Goal: Communication & Community: Answer question/provide support

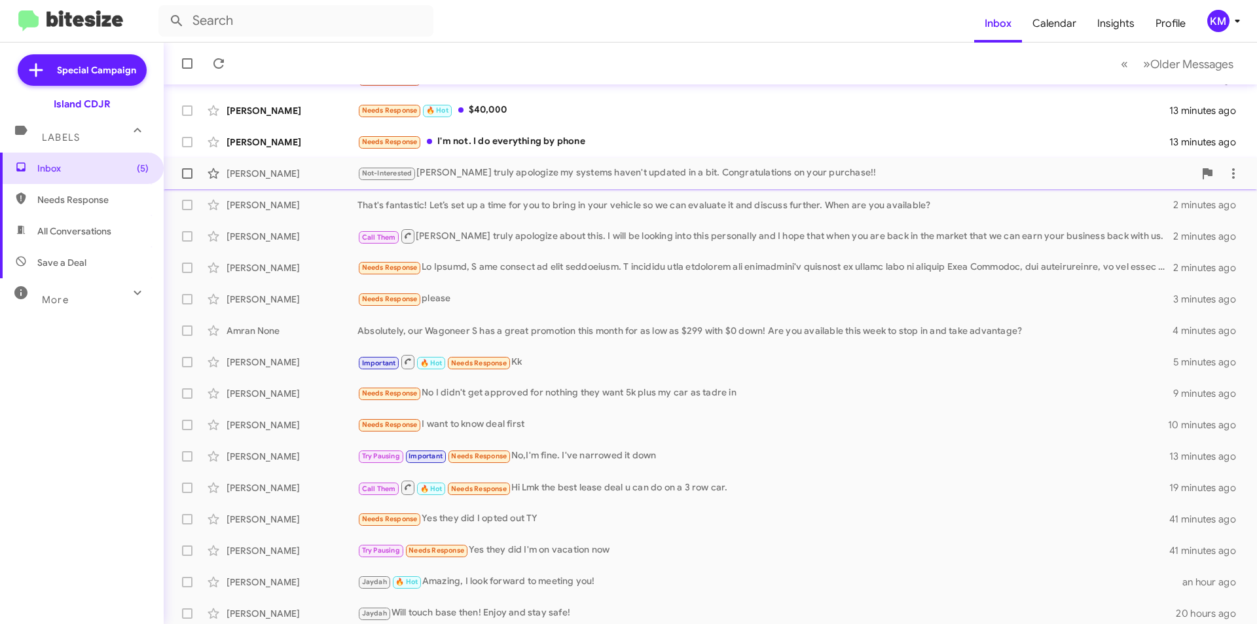
scroll to position [136, 0]
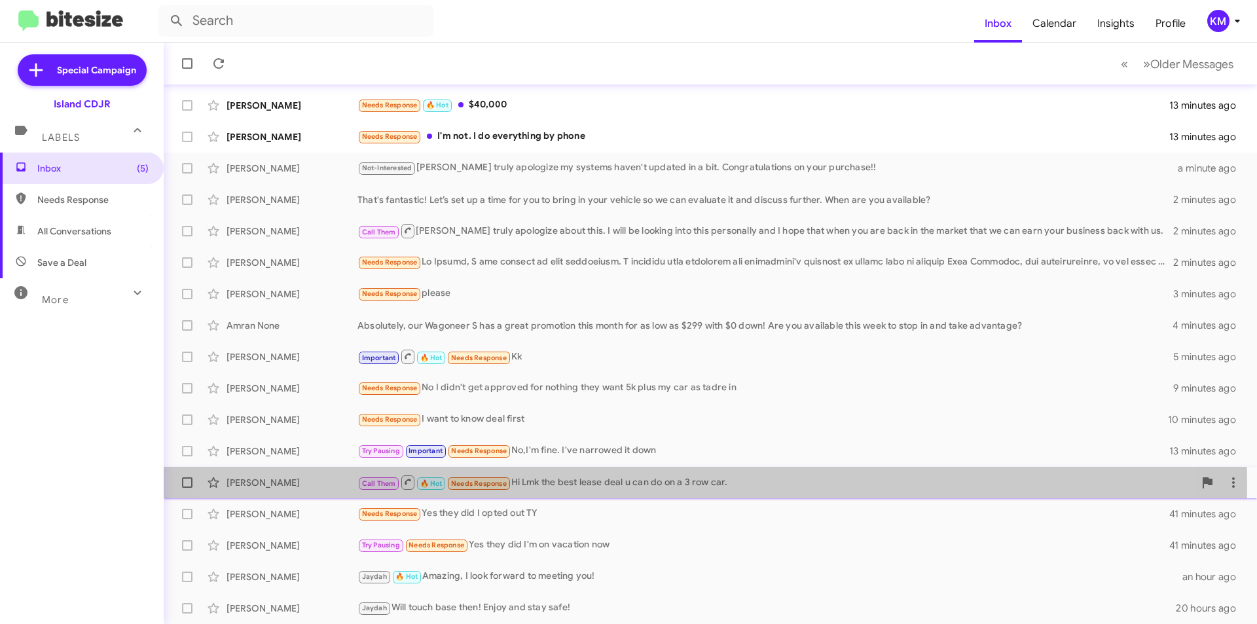
click at [640, 486] on div "Call Them 🔥 Hot Needs Response Hi Lmk the best lease deal u can do on a 3 row c…" at bounding box center [775, 482] width 837 height 16
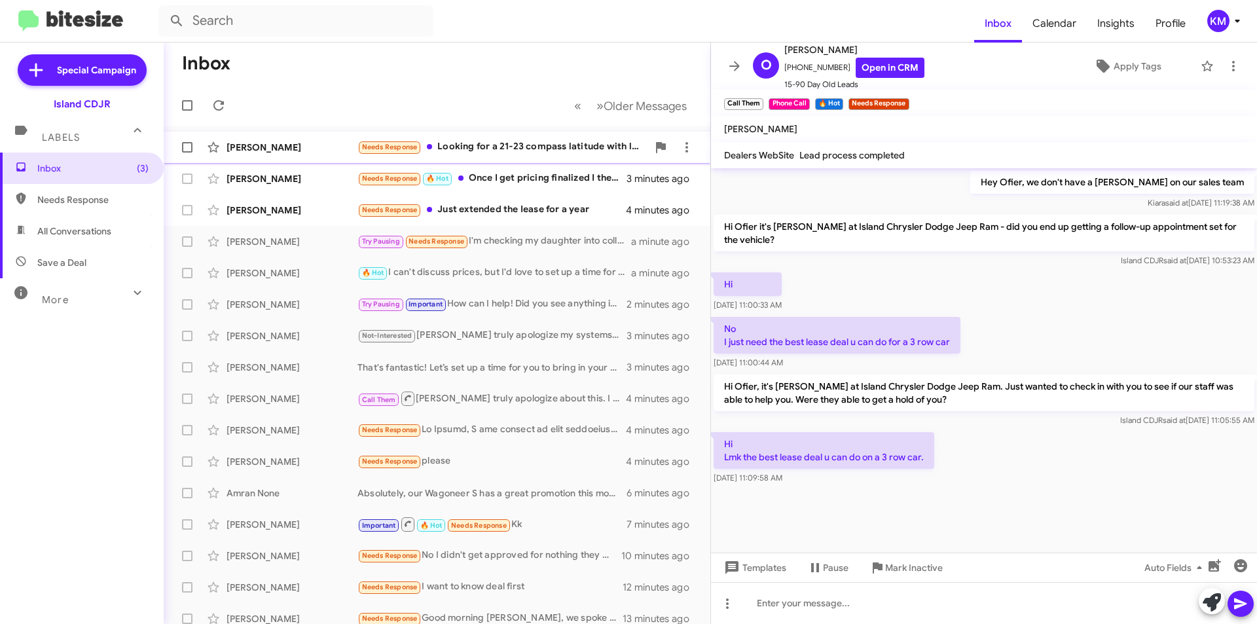
click at [535, 147] on div "Needs Response Looking for a 21-23 compass latitude with low mileage. Need to k…" at bounding box center [502, 146] width 290 height 15
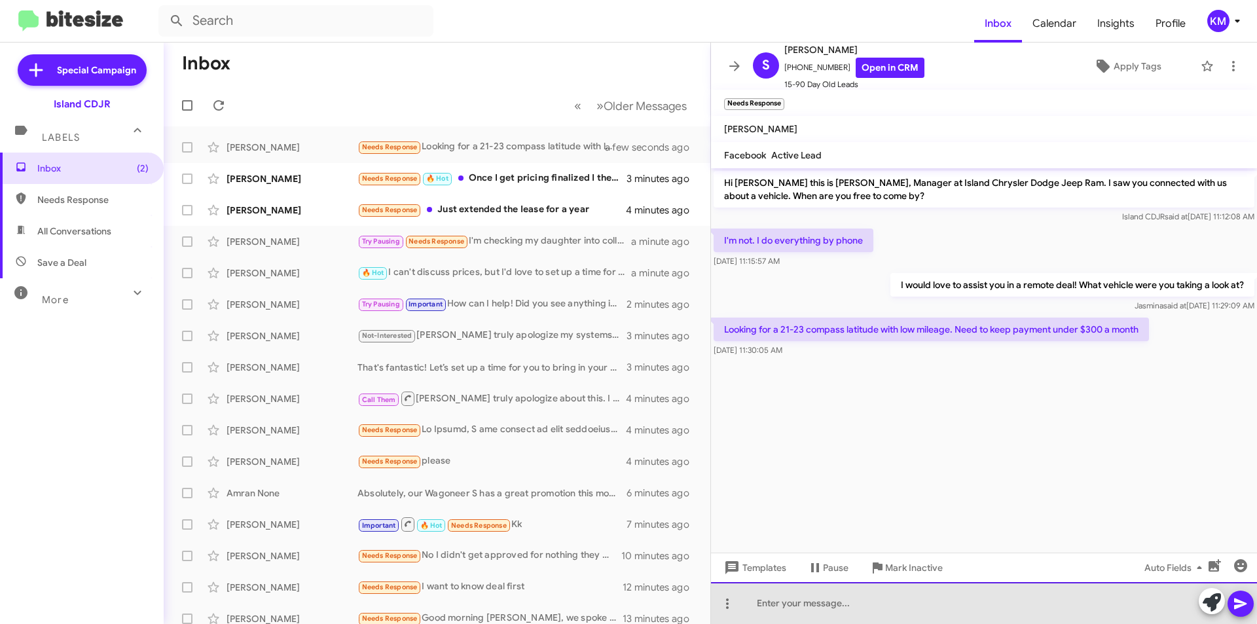
click at [907, 598] on div at bounding box center [984, 603] width 546 height 42
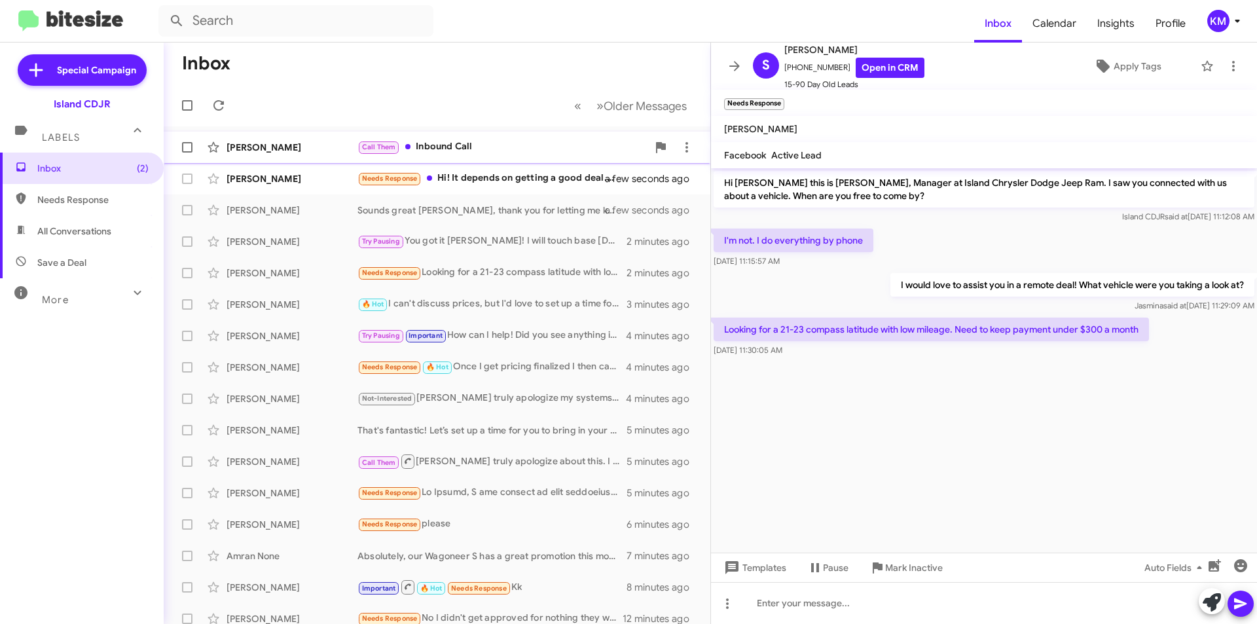
click at [494, 140] on div "Call Them Inbound Call" at bounding box center [502, 146] width 290 height 15
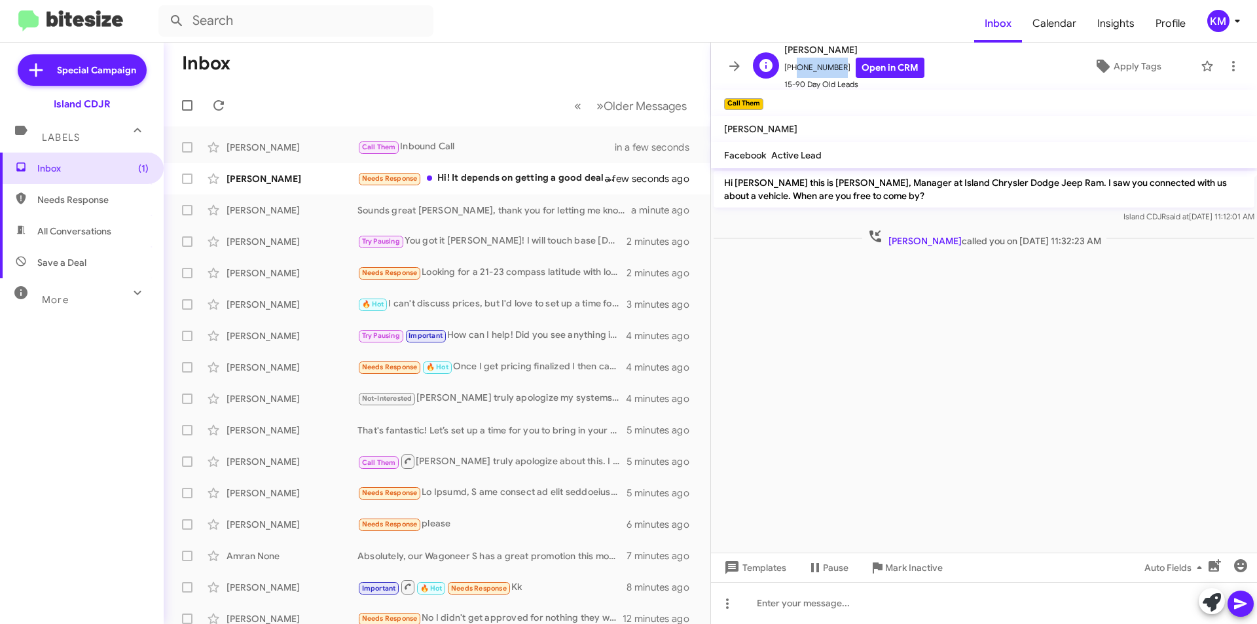
drag, startPoint x: 836, startPoint y: 68, endPoint x: 791, endPoint y: 71, distance: 44.6
click at [791, 71] on span "[PHONE_NUMBER] Open in CRM" at bounding box center [854, 68] width 140 height 20
copy span "6467210046"
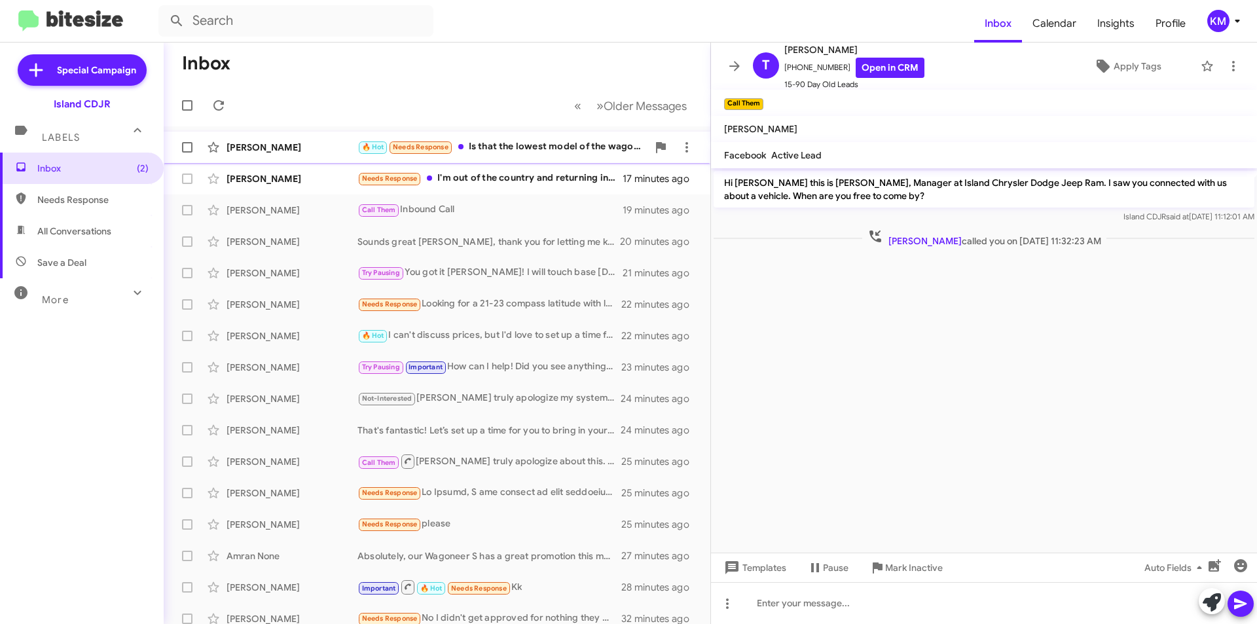
click at [546, 143] on div "🔥 Hot Needs Response Is that the lowest model of the wagoners around 50/60,000?" at bounding box center [502, 146] width 290 height 15
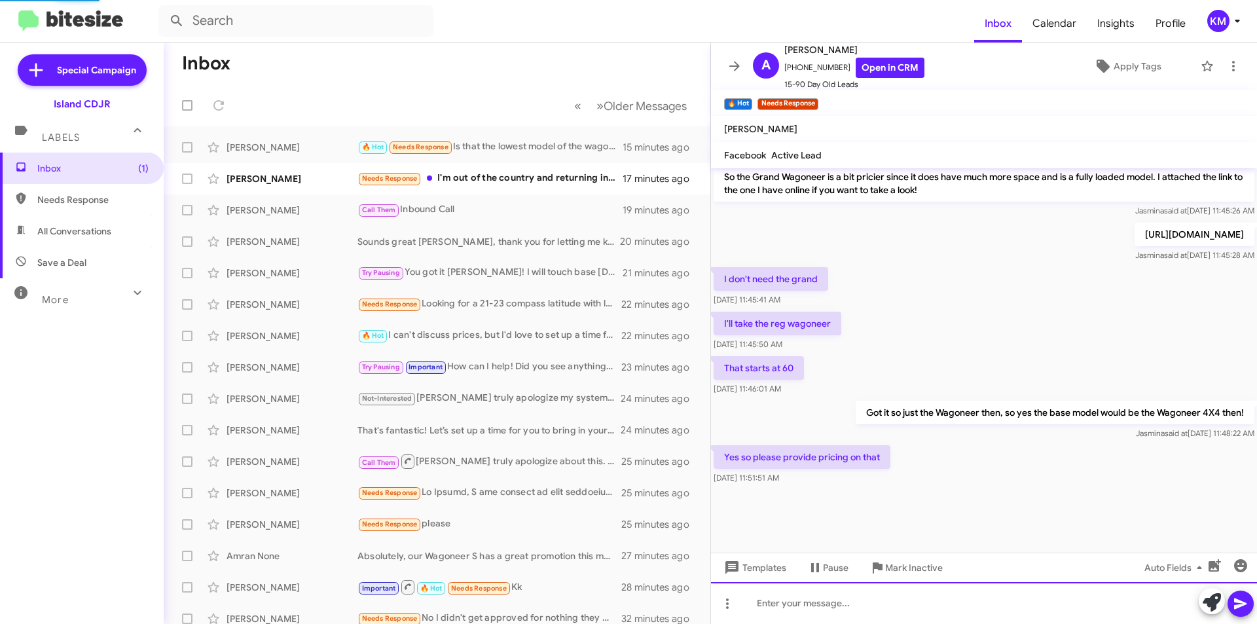
click at [953, 605] on div at bounding box center [984, 603] width 546 height 42
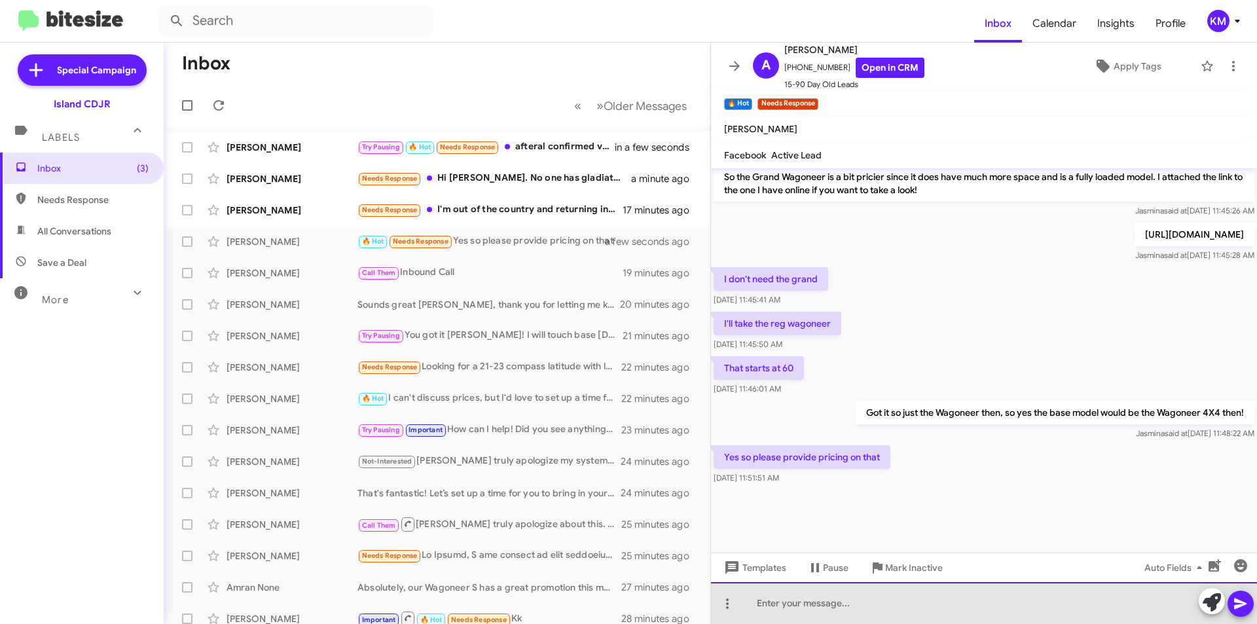
click at [890, 600] on div at bounding box center [984, 603] width 546 height 42
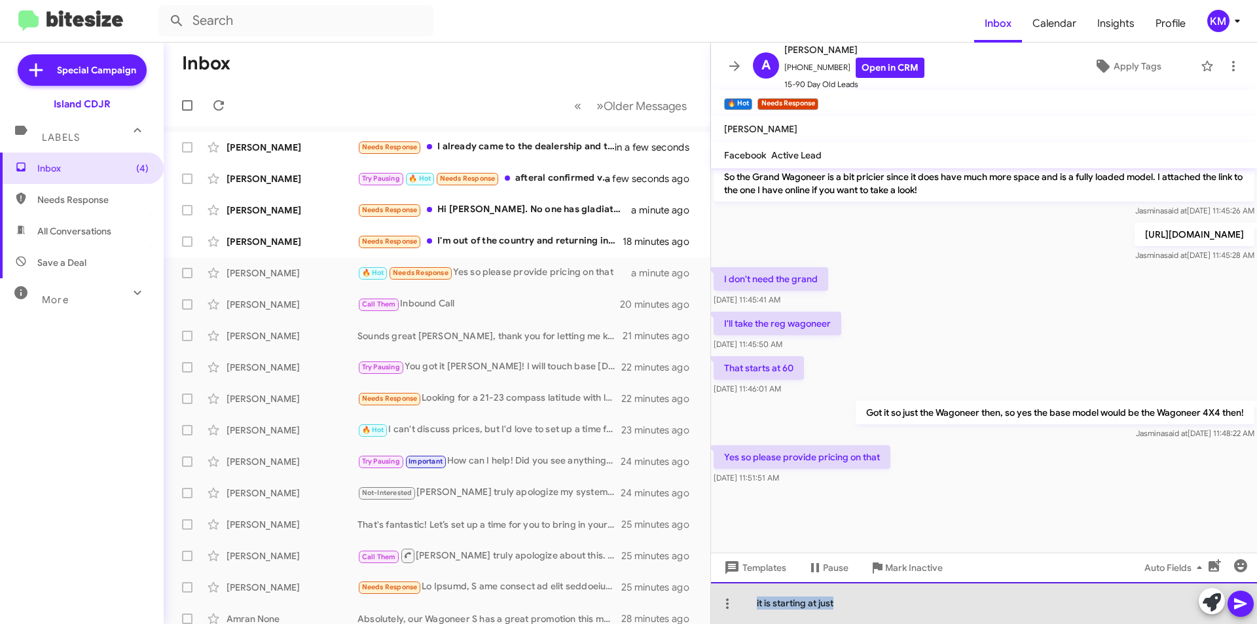
drag, startPoint x: 852, startPoint y: 612, endPoint x: 756, endPoint y: 606, distance: 95.8
click at [756, 606] on div "it is starting at just" at bounding box center [984, 603] width 546 height 42
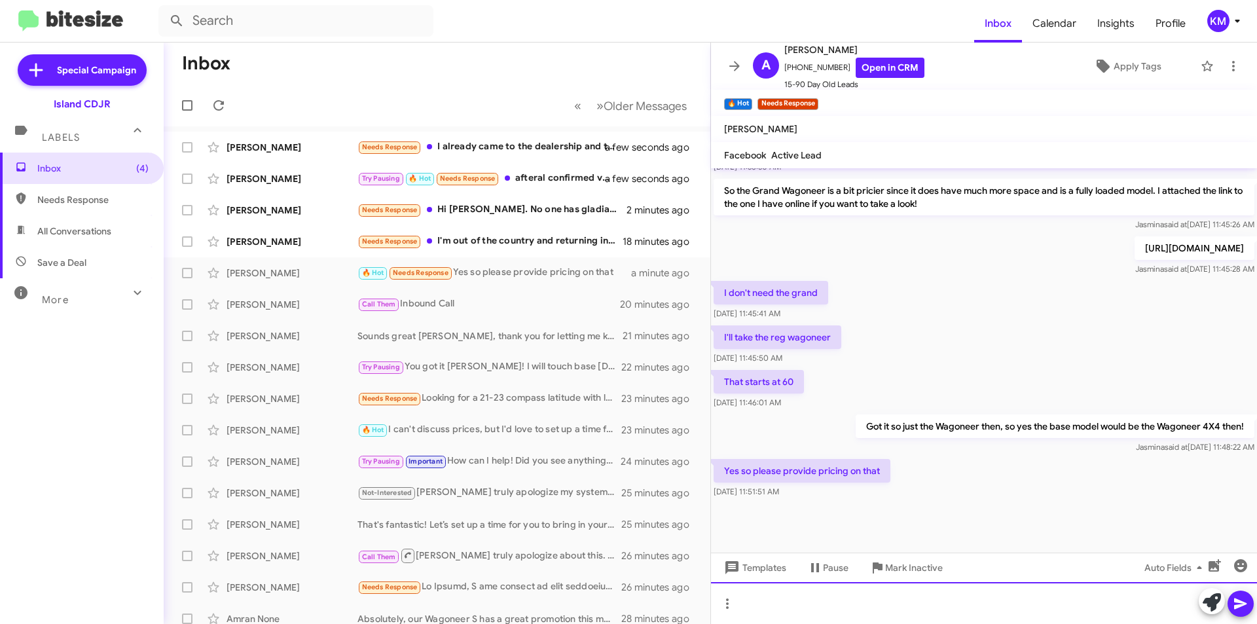
scroll to position [672, 0]
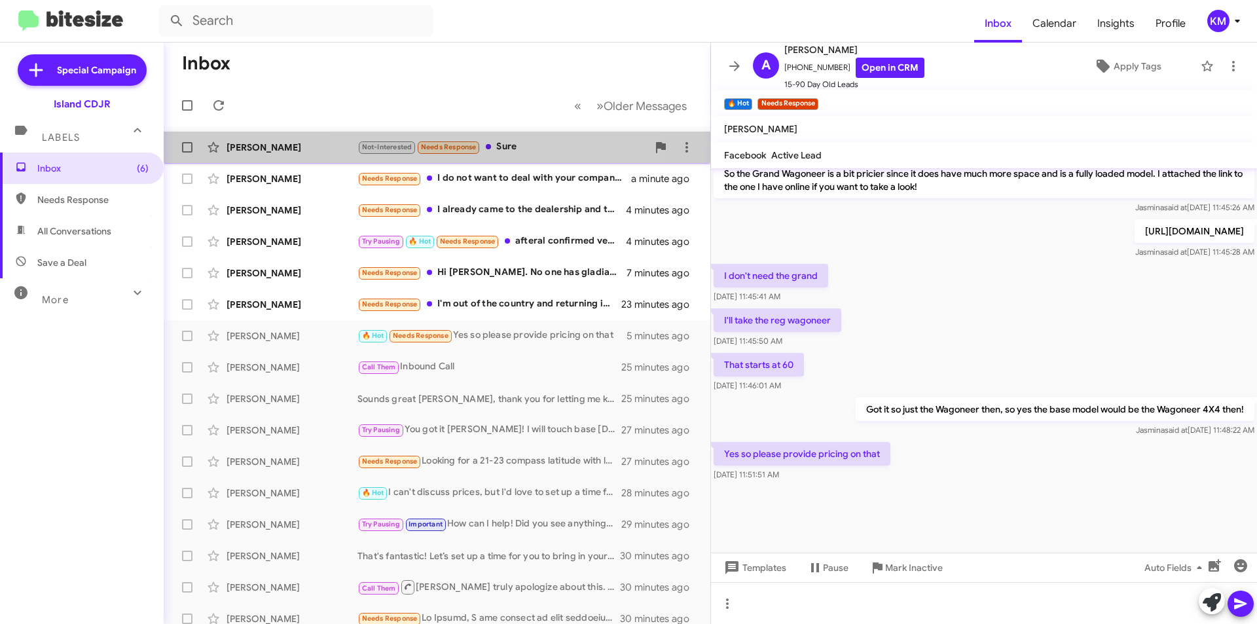
click at [512, 143] on div "Not-Interested Needs Response Sure" at bounding box center [502, 146] width 290 height 15
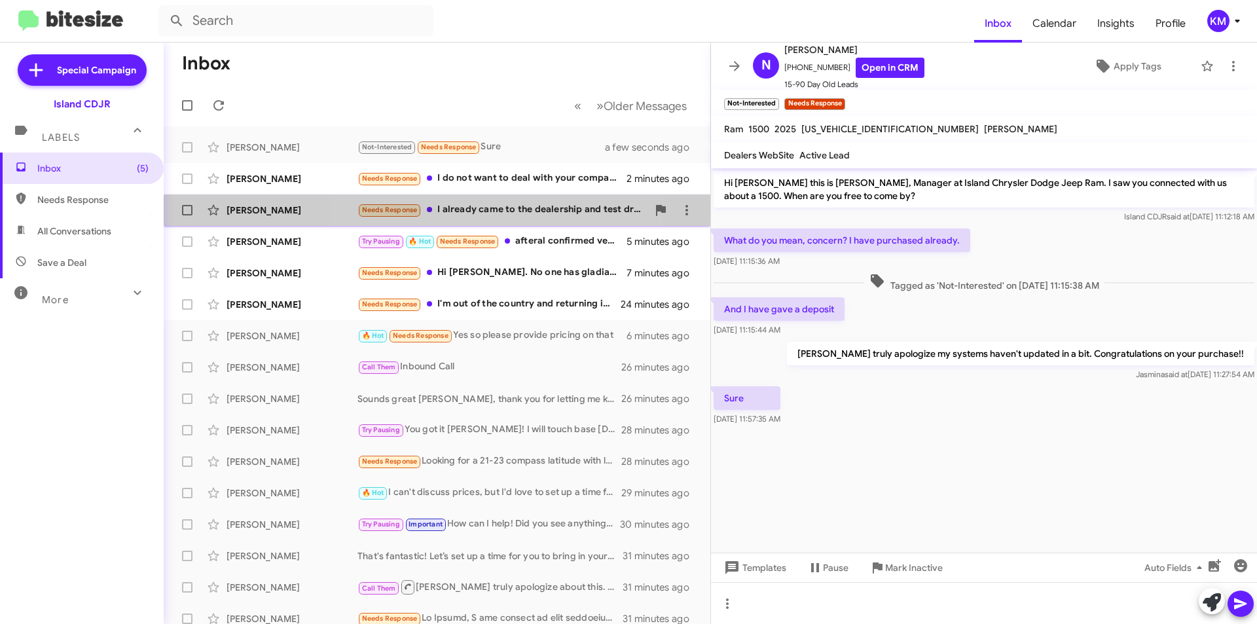
click at [501, 217] on div "Needs Response I already came to the dealership and test drove one, thank you" at bounding box center [502, 209] width 290 height 15
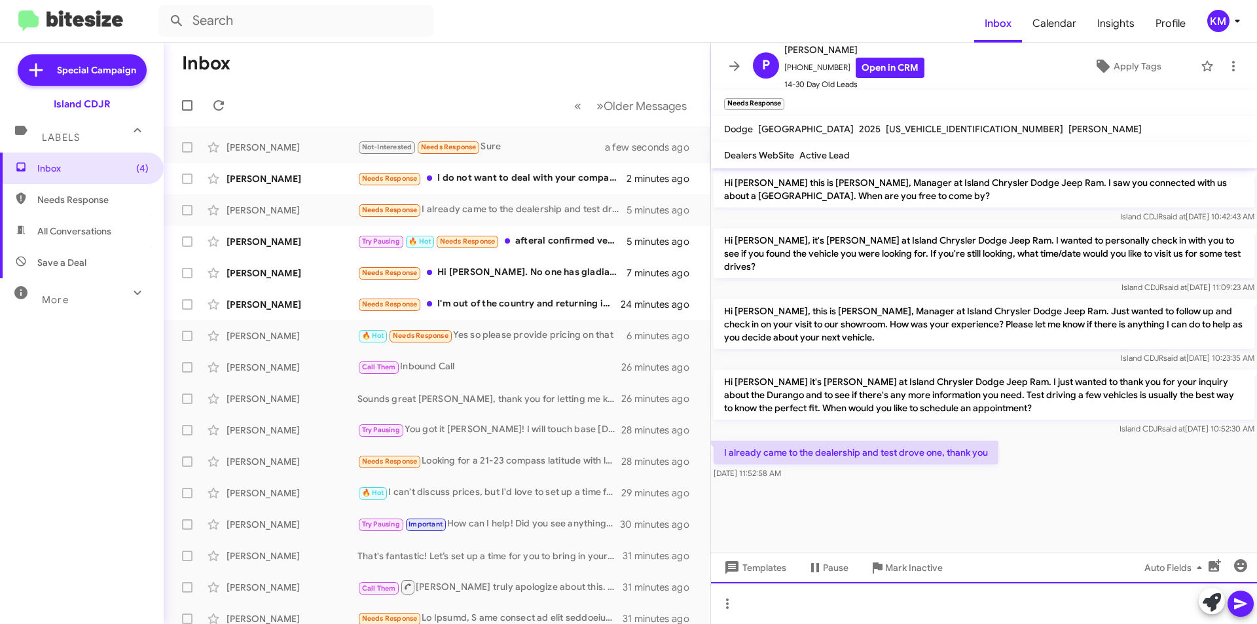
click at [920, 604] on div at bounding box center [984, 603] width 546 height 42
click at [759, 601] on div "How did you like it?" at bounding box center [984, 603] width 546 height 42
click at [1246, 600] on icon at bounding box center [1241, 604] width 16 height 16
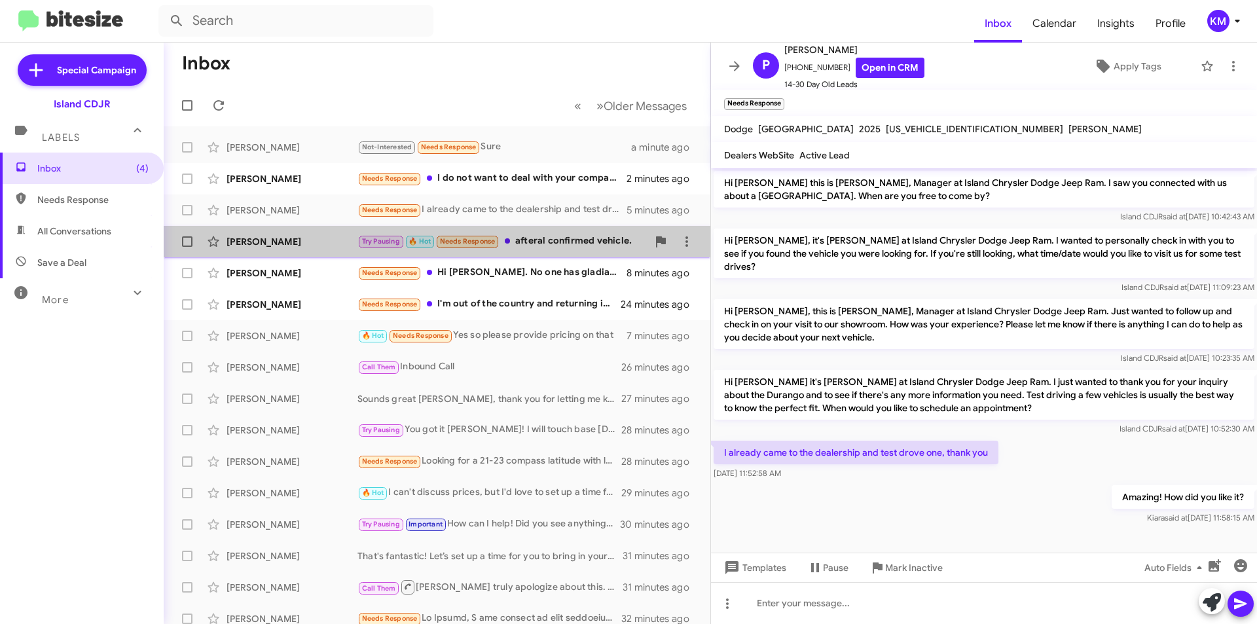
click at [575, 244] on div "Try Pausing 🔥 Hot Needs Response afteral confirmed vehicle." at bounding box center [502, 241] width 290 height 15
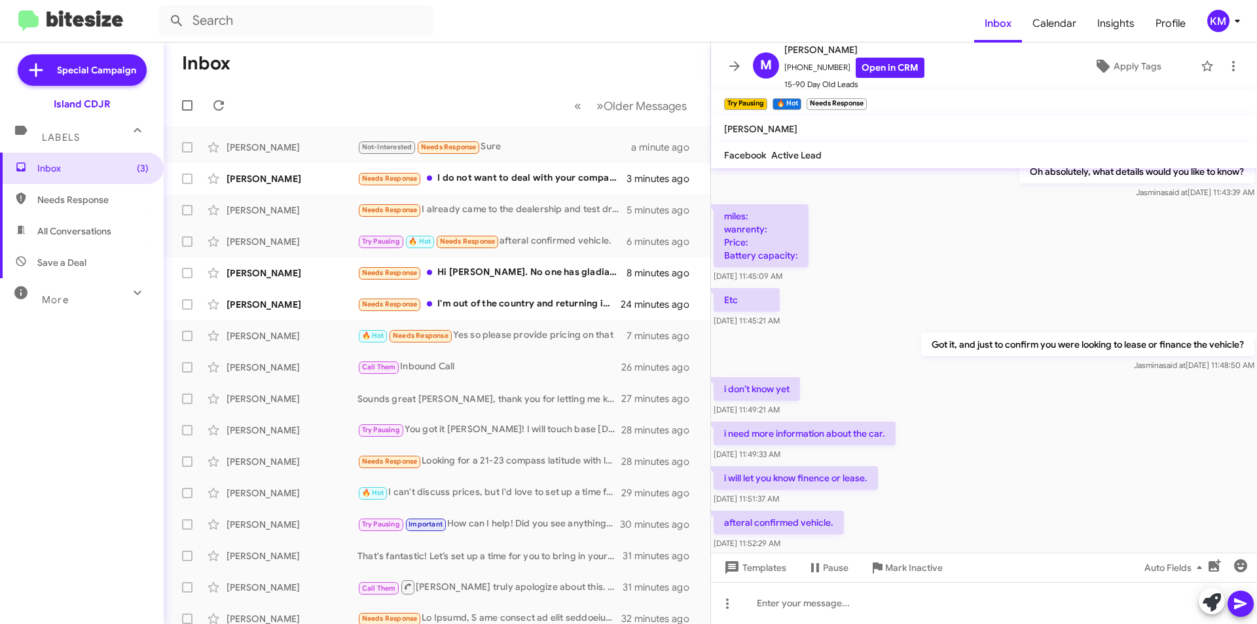
scroll to position [1567, 0]
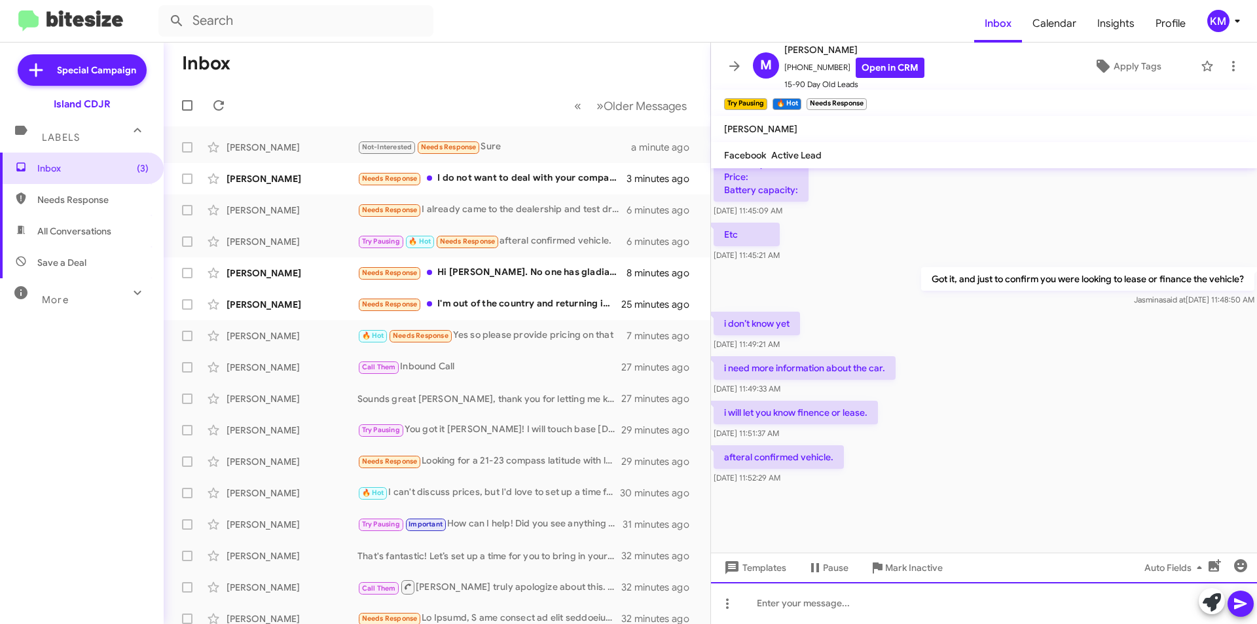
click at [867, 606] on div at bounding box center [984, 603] width 546 height 42
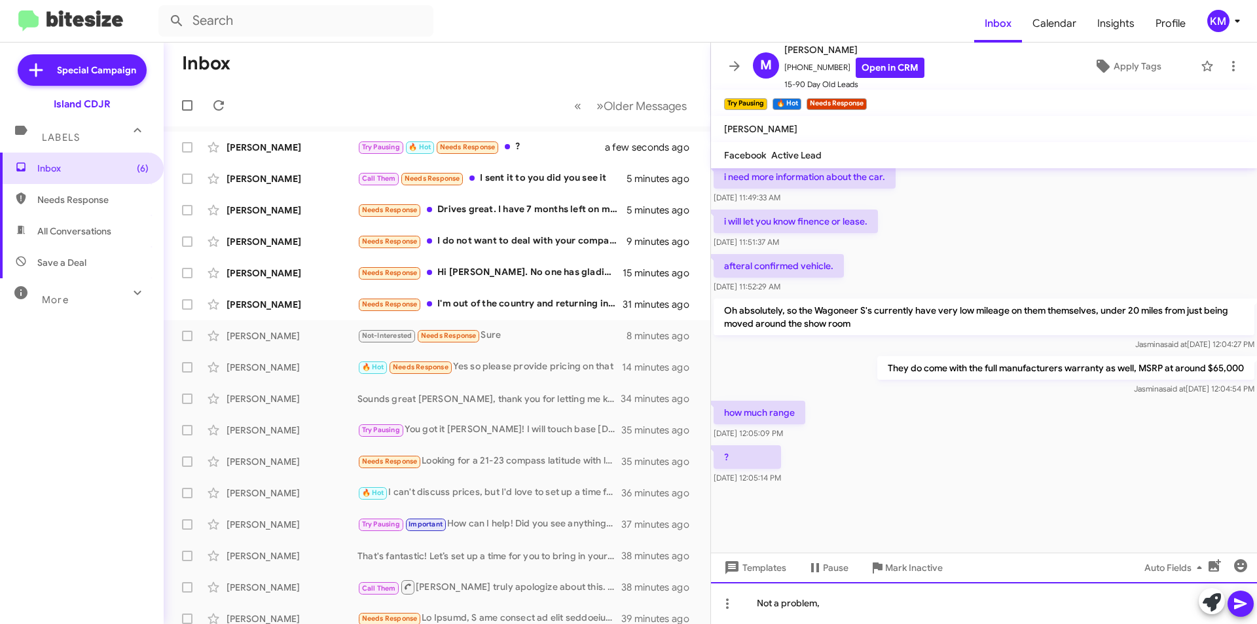
scroll to position [1389, 0]
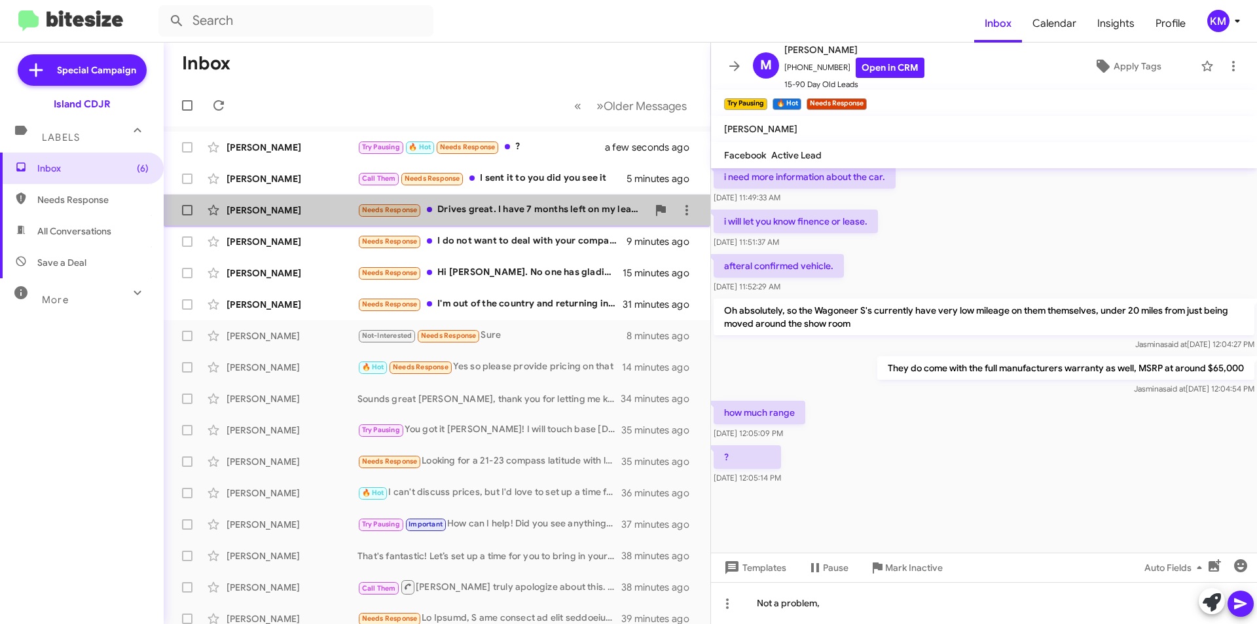
click at [518, 209] on div "Needs Response Drives great. I have 7 months left on my lease. I'm still shoppi…" at bounding box center [502, 209] width 290 height 15
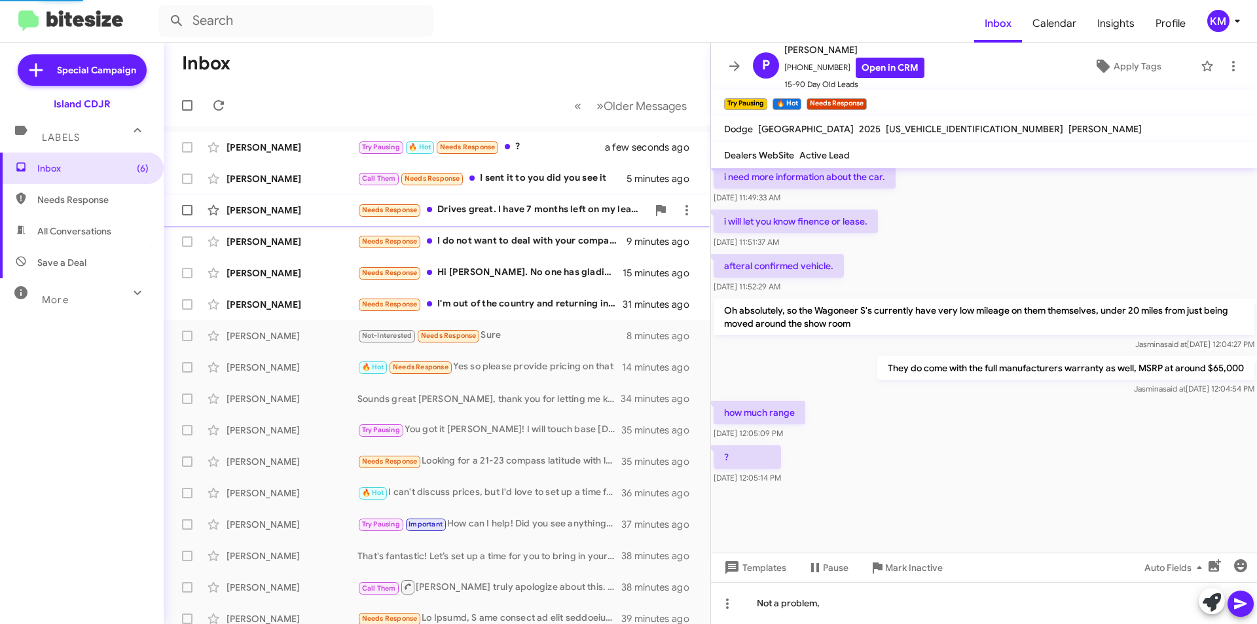
scroll to position [55, 0]
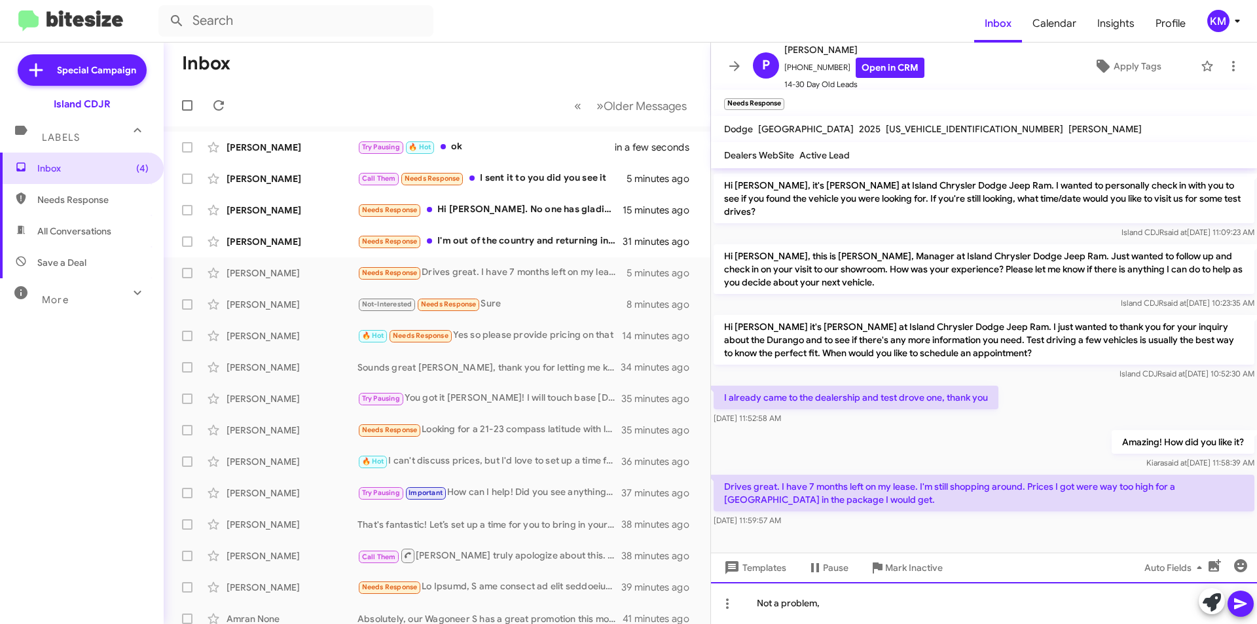
click at [915, 600] on div "Not a problem," at bounding box center [984, 603] width 546 height 42
click at [927, 588] on div "Not a problem," at bounding box center [984, 603] width 546 height 42
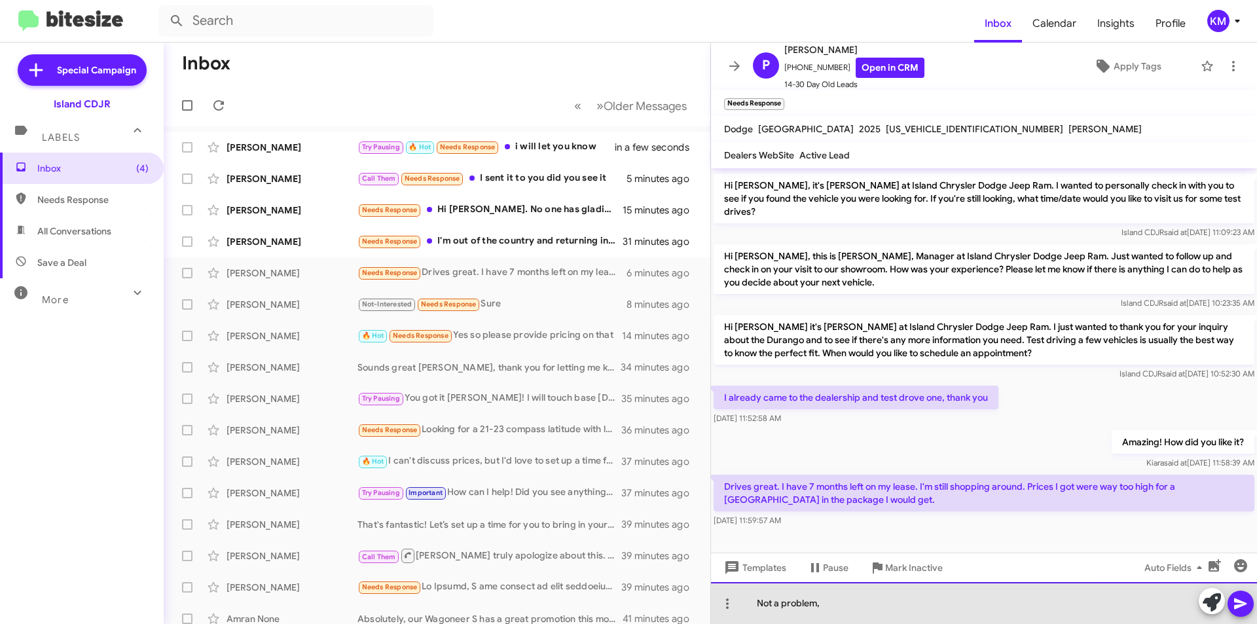
click at [927, 588] on div "Not a problem," at bounding box center [984, 603] width 546 height 42
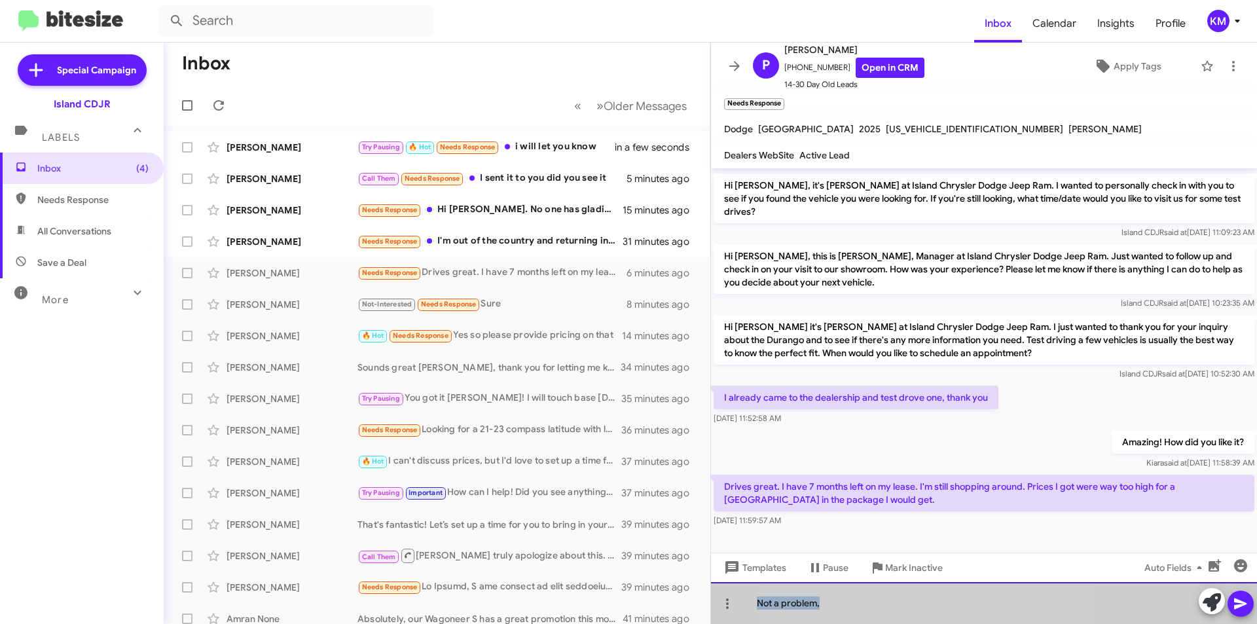
click at [927, 588] on div "Not a problem," at bounding box center [984, 603] width 546 height 42
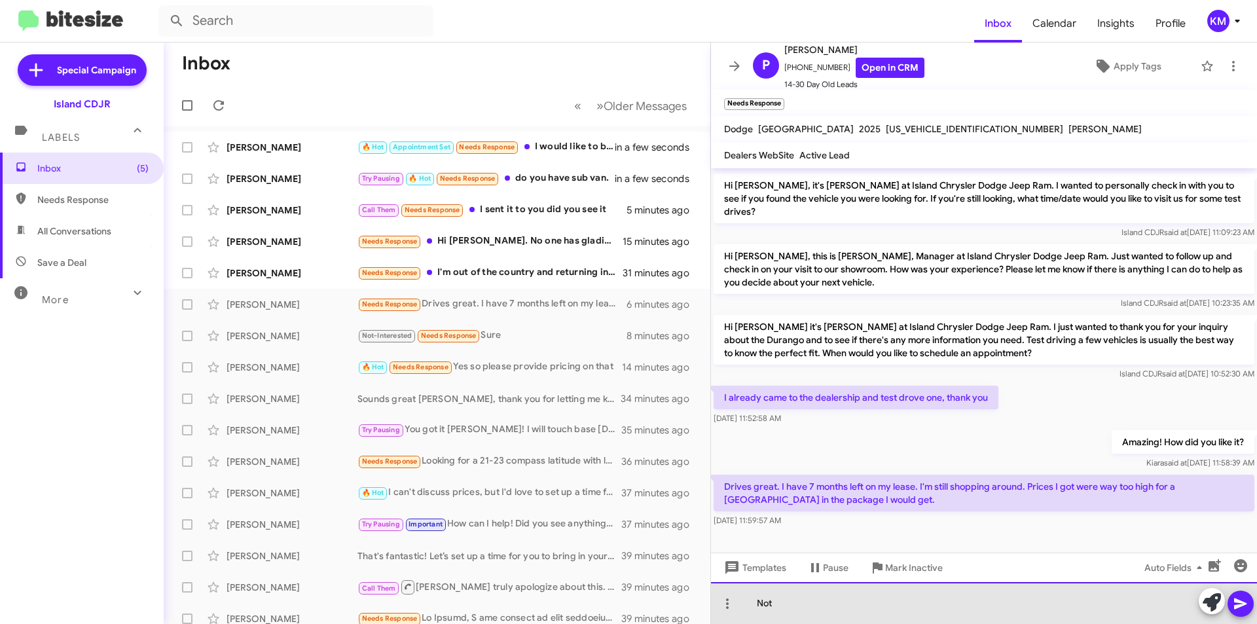
click at [812, 602] on div "Not" at bounding box center [984, 603] width 546 height 42
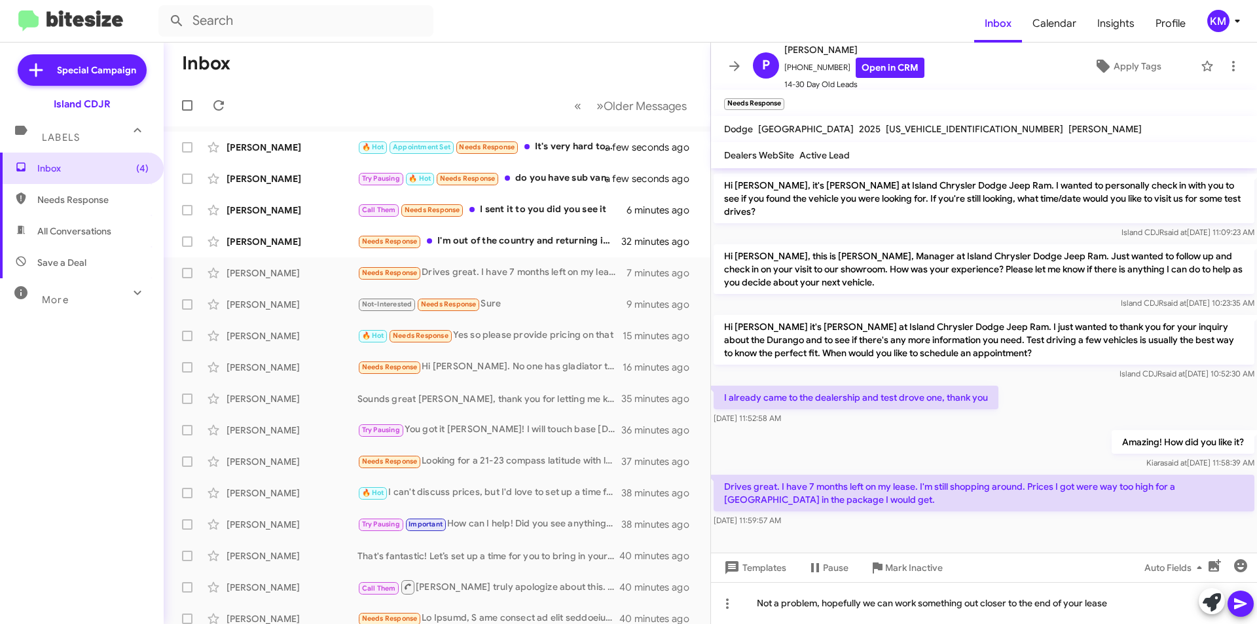
click at [1241, 604] on icon at bounding box center [1240, 603] width 12 height 11
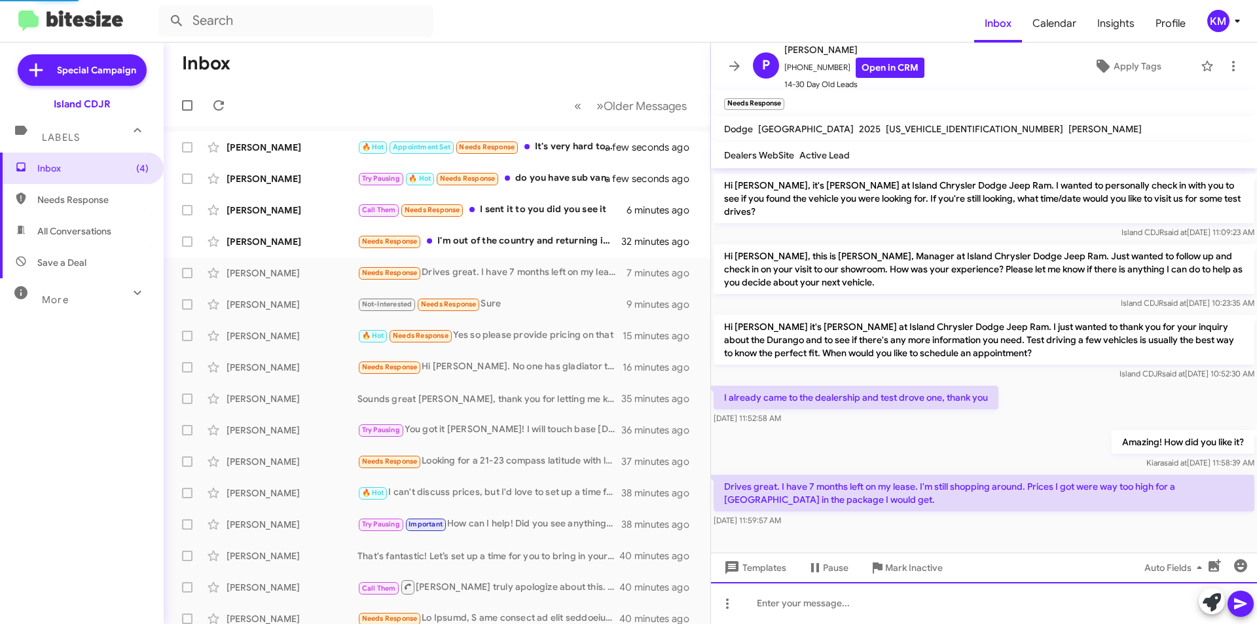
scroll to position [103, 0]
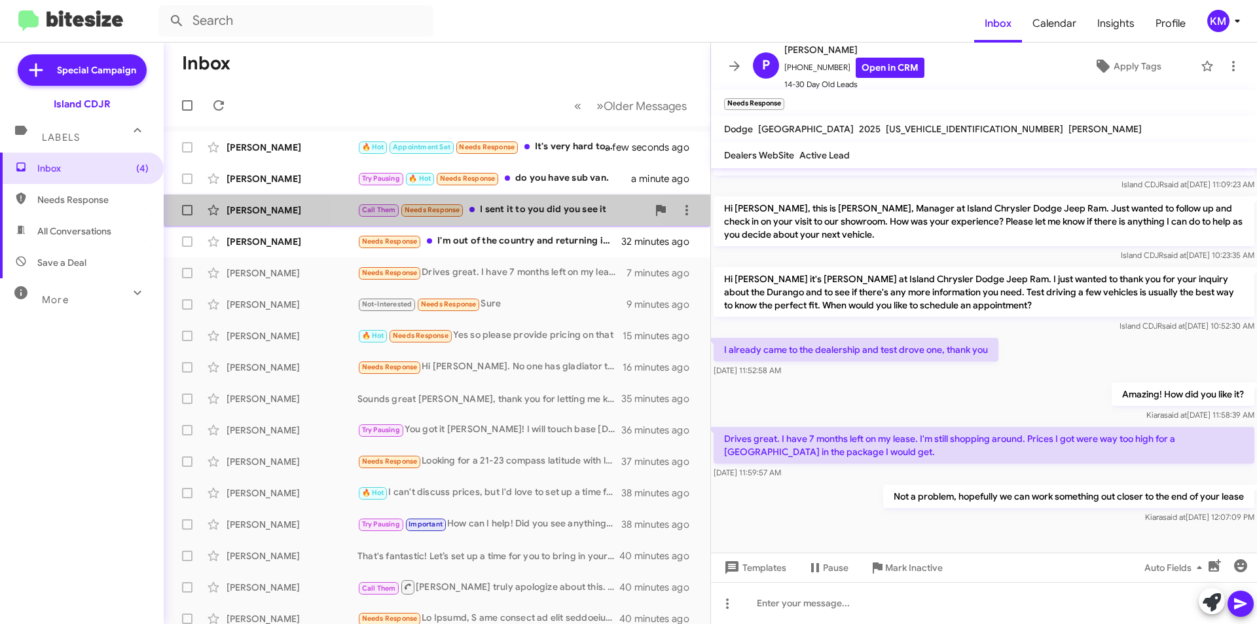
click at [503, 213] on div "Call Them Needs Response I sent it to you did you see it" at bounding box center [502, 209] width 290 height 15
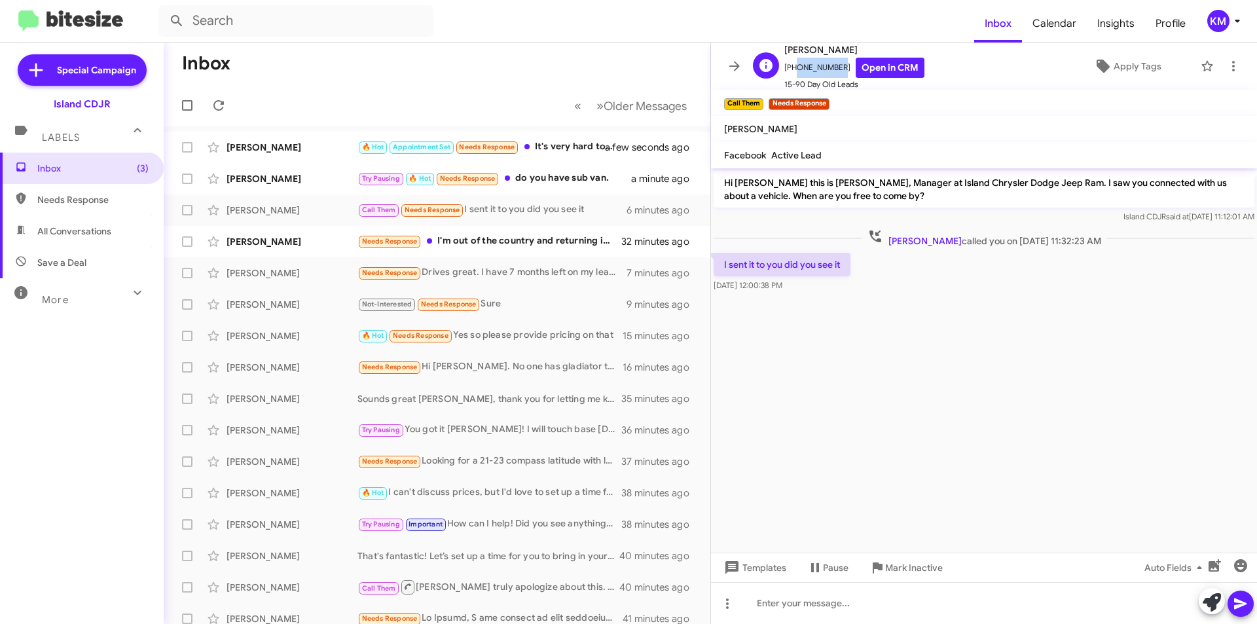
drag, startPoint x: 835, startPoint y: 66, endPoint x: 791, endPoint y: 74, distance: 43.9
click at [791, 74] on span "[PHONE_NUMBER] Open in CRM" at bounding box center [854, 68] width 140 height 20
copy span "6467210046"
click at [881, 608] on div at bounding box center [984, 603] width 546 height 42
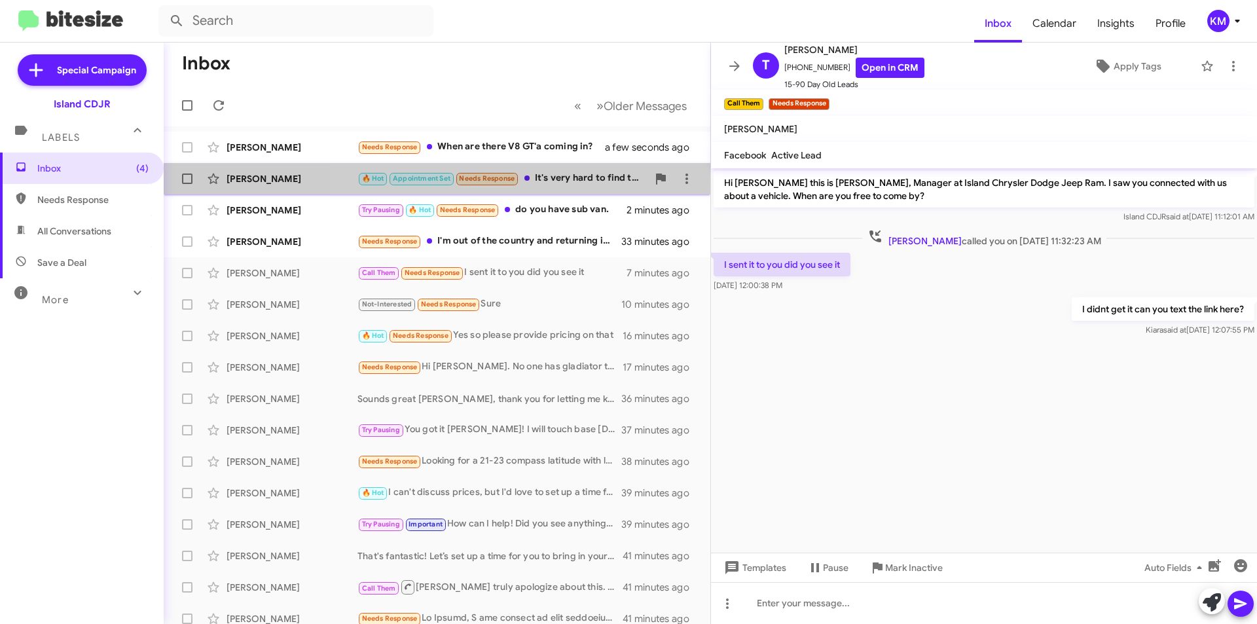
click at [565, 174] on div "🔥 Hot Appointment Set Needs Response It's very hard to find time" at bounding box center [502, 178] width 290 height 15
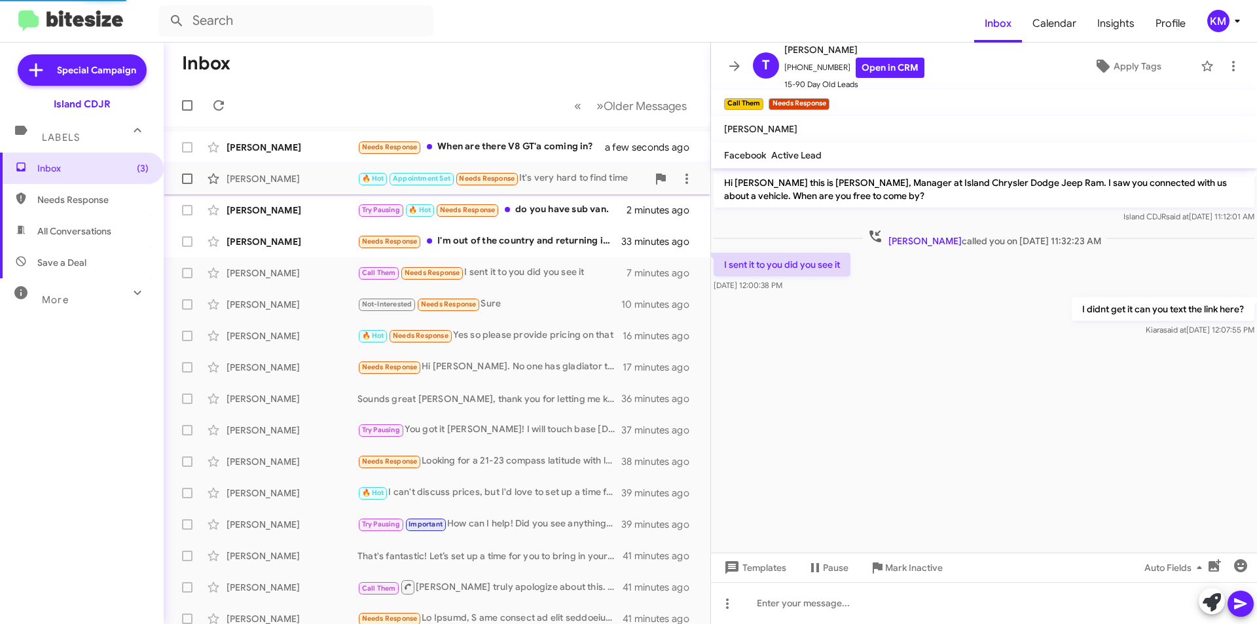
scroll to position [526, 0]
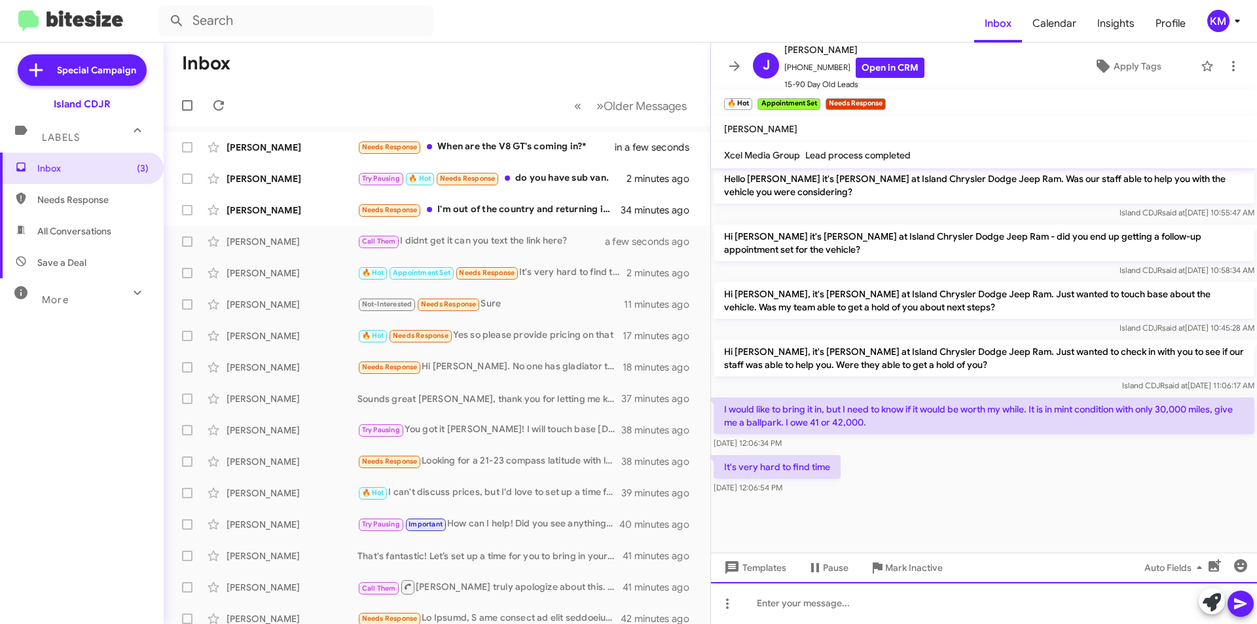
click at [896, 595] on div at bounding box center [984, 603] width 546 height 42
drag, startPoint x: 833, startPoint y: 66, endPoint x: 790, endPoint y: 74, distance: 43.9
click at [790, 74] on span "[PHONE_NUMBER] Open in CRM" at bounding box center [854, 68] width 140 height 20
copy span "17185813211"
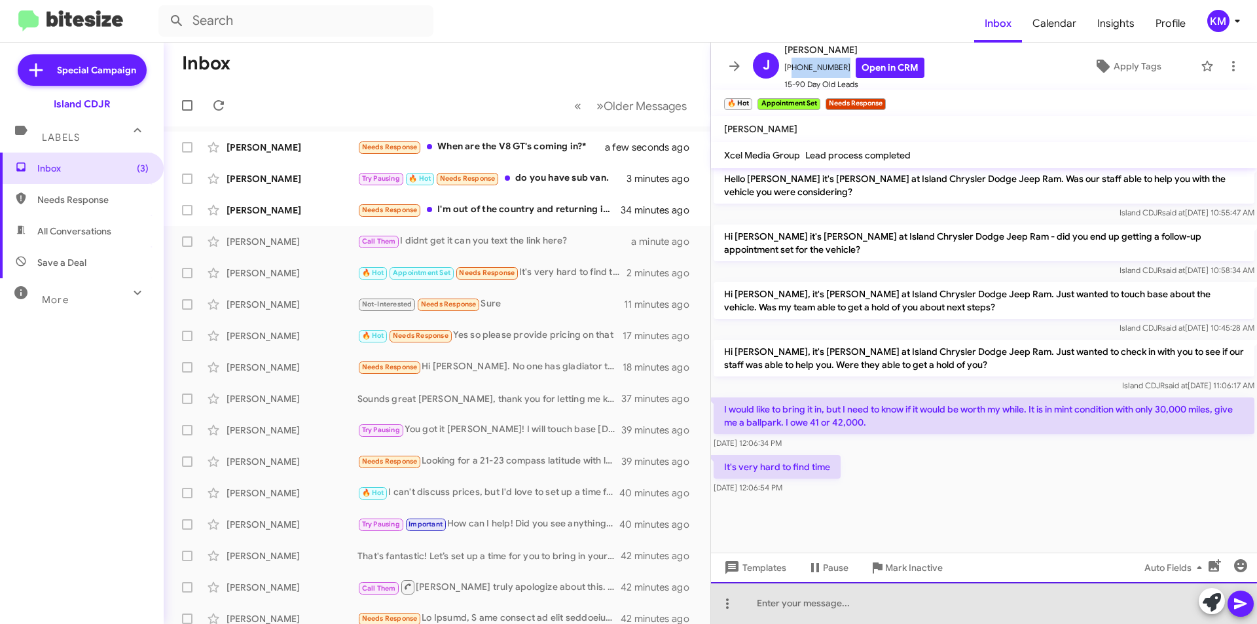
click at [852, 610] on div at bounding box center [984, 603] width 546 height 42
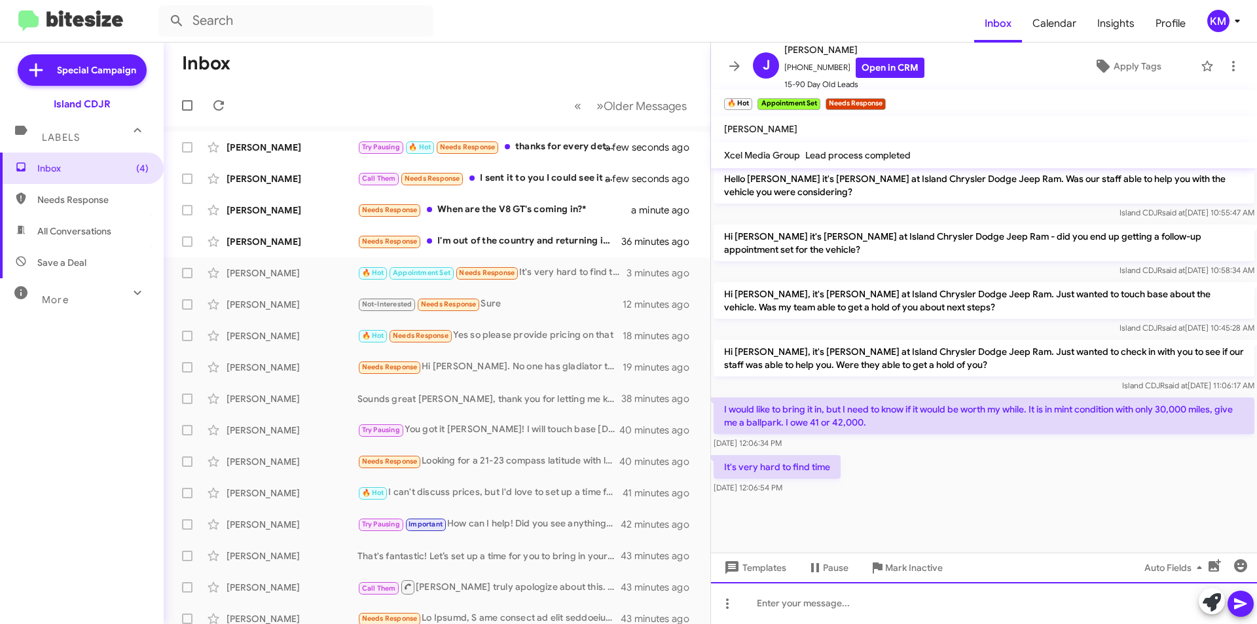
click at [937, 603] on div at bounding box center [984, 603] width 546 height 42
click at [900, 611] on div "We are" at bounding box center [984, 603] width 546 height 42
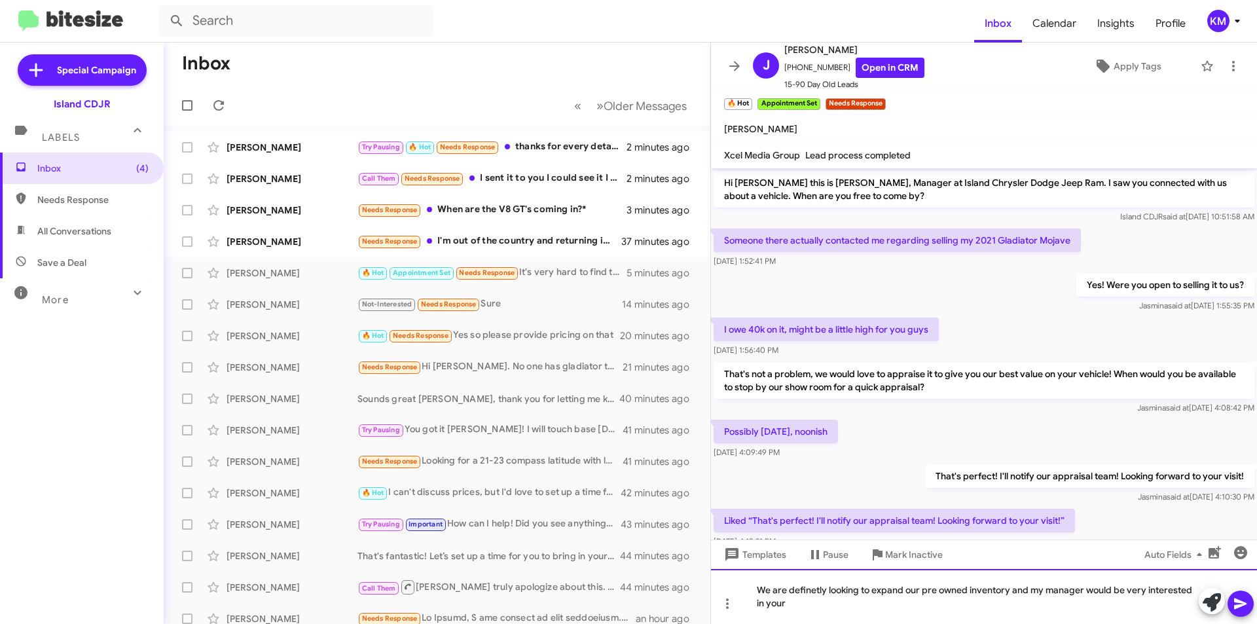
scroll to position [393, 0]
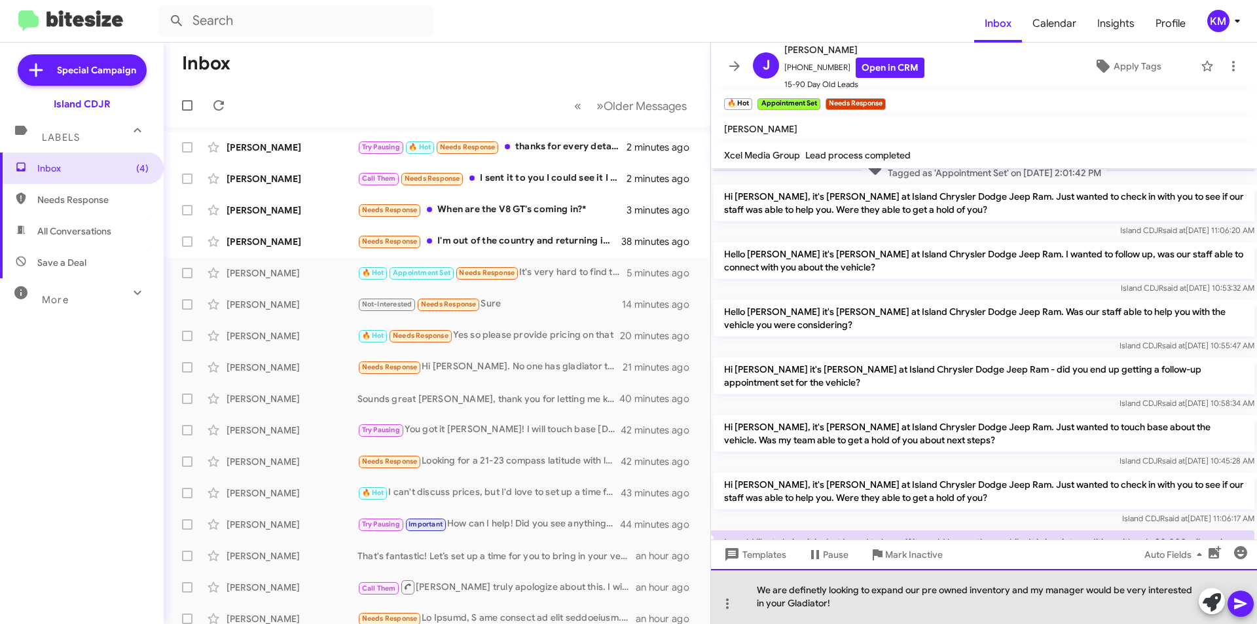
click at [803, 587] on div "We are definetly looking to expand our pre owned inventory and my manager would…" at bounding box center [984, 596] width 546 height 55
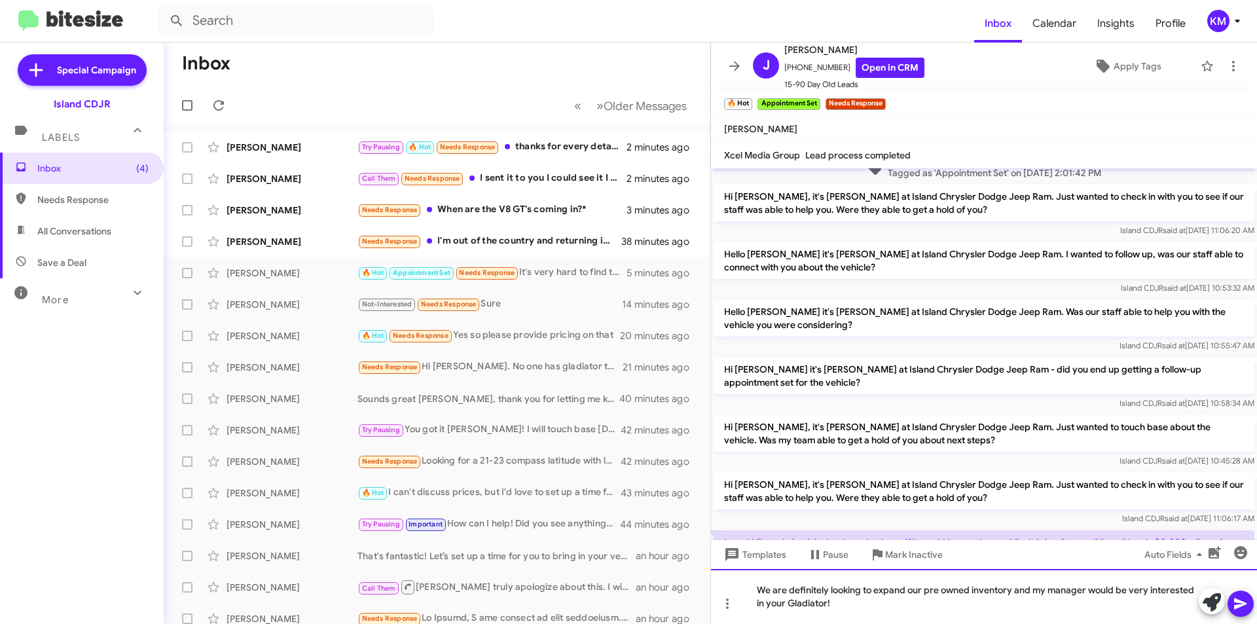
click at [887, 611] on div "We are definitely looking to expand our pre owned inventory and my manager woul…" at bounding box center [984, 596] width 546 height 55
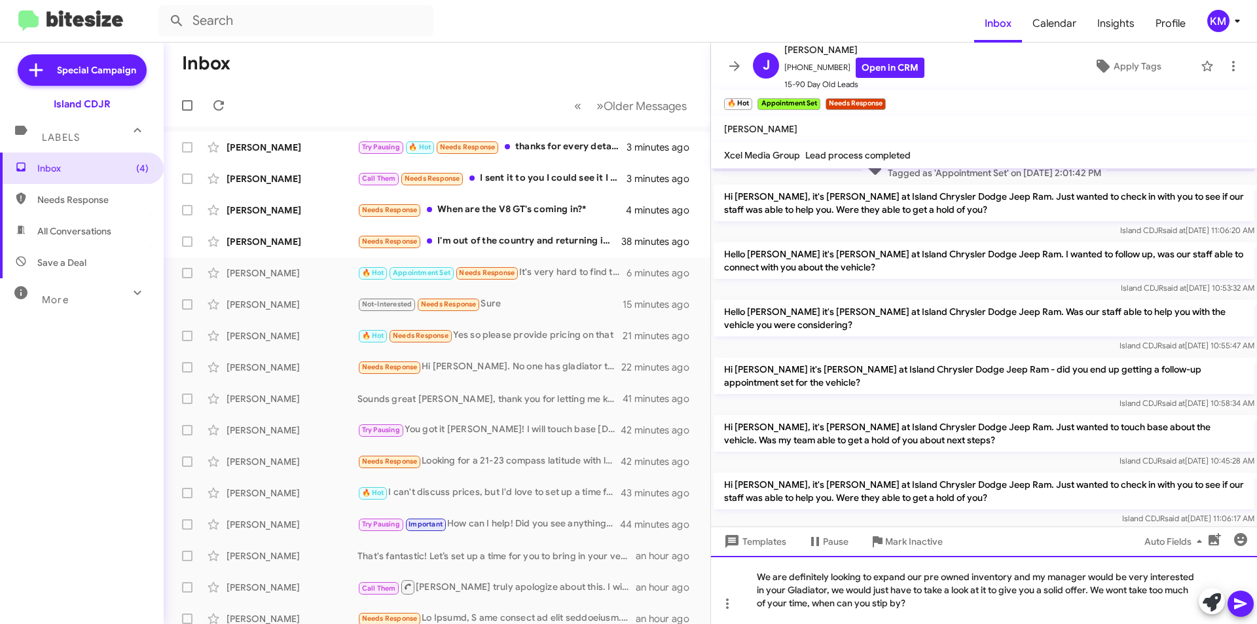
click at [884, 598] on div "We are definitely looking to expand our pre owned inventory and my manager woul…" at bounding box center [984, 590] width 546 height 68
click at [1239, 600] on icon at bounding box center [1241, 604] width 16 height 16
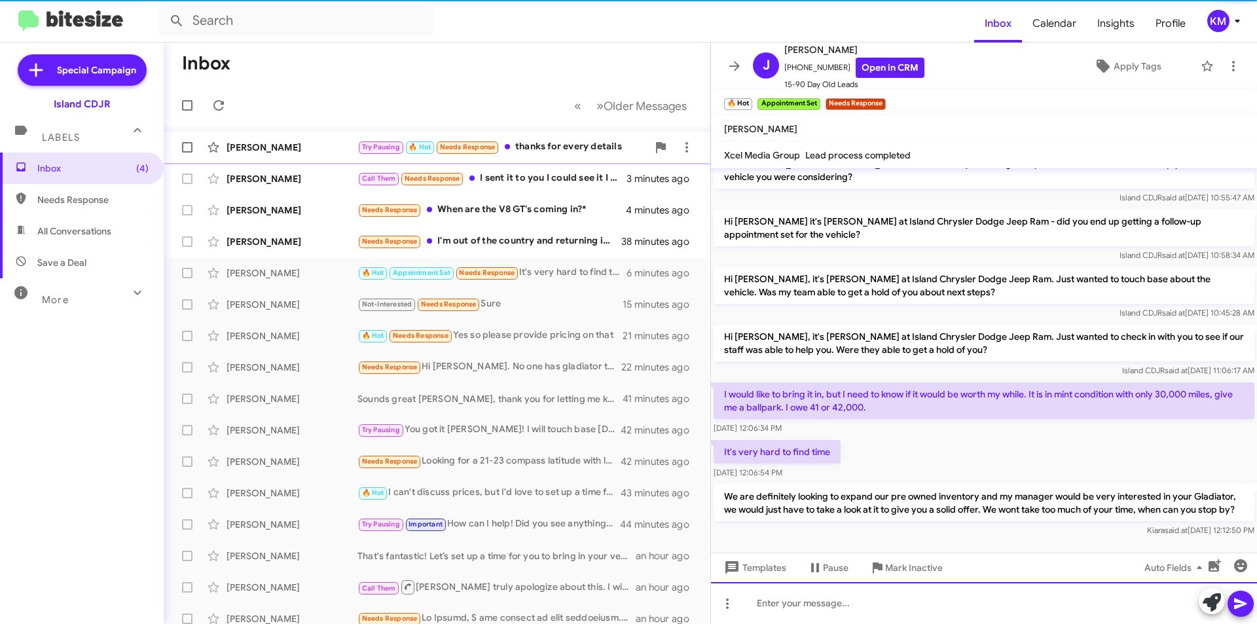
scroll to position [600, 0]
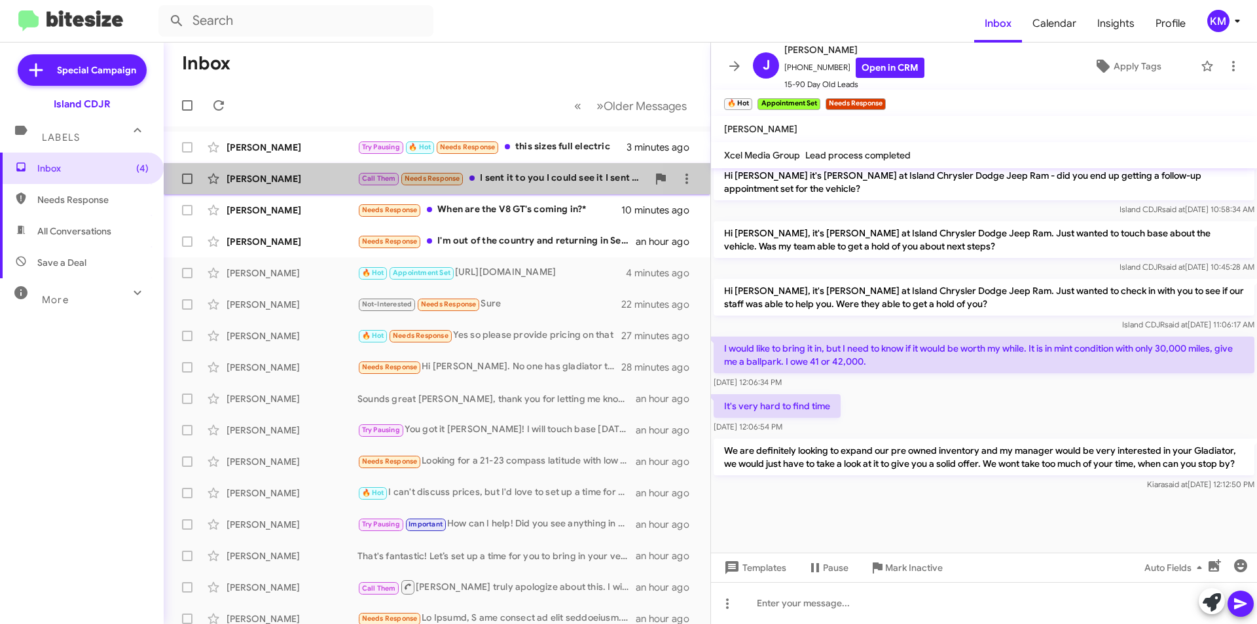
click at [501, 183] on div "Call Them Needs Response I sent it to you I could see it I sent it to you" at bounding box center [502, 178] width 290 height 15
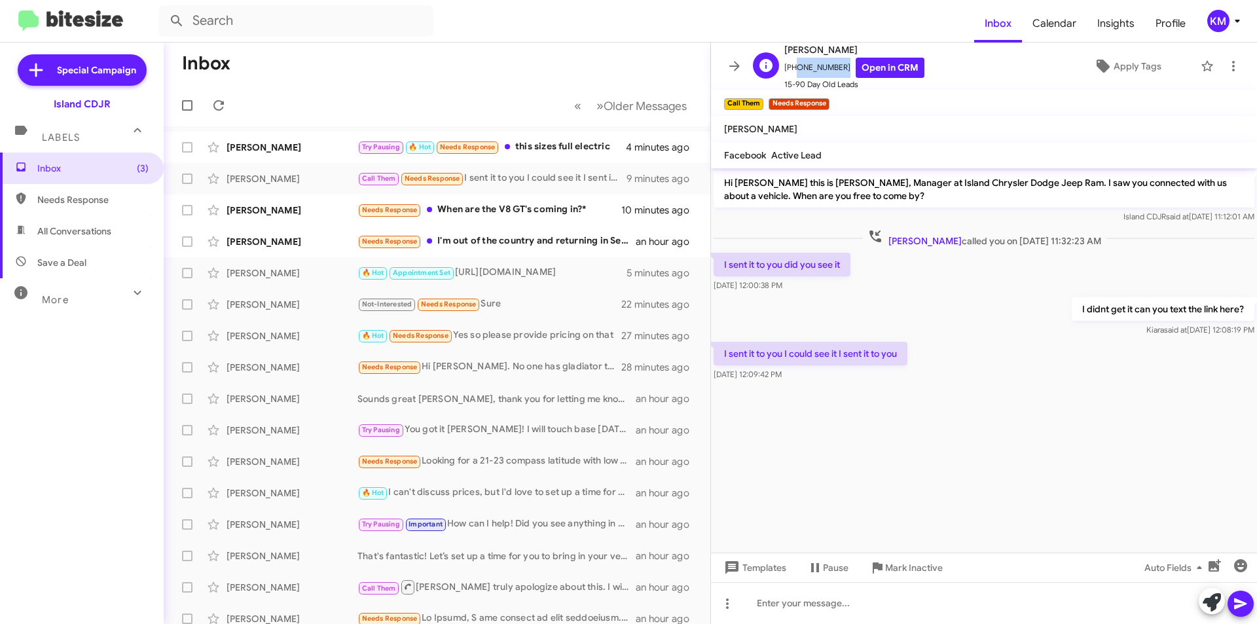
drag, startPoint x: 836, startPoint y: 69, endPoint x: 793, endPoint y: 69, distance: 43.2
click at [793, 69] on span "[PHONE_NUMBER] Open in CRM" at bounding box center [854, 68] width 140 height 20
copy span "6467210046"
click at [964, 361] on div "I sent it to you I could see it I sent it to you [DATE] 12:09:42 PM" at bounding box center [984, 361] width 546 height 45
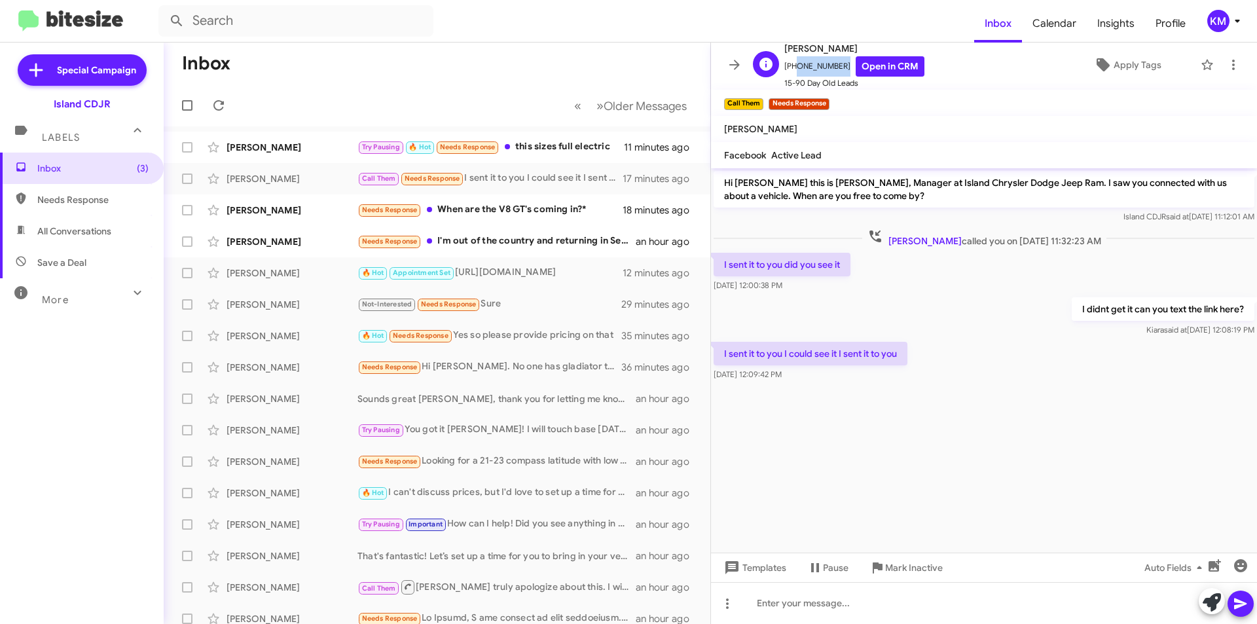
drag, startPoint x: 838, startPoint y: 72, endPoint x: 793, endPoint y: 69, distance: 45.3
click at [793, 69] on span "[PHONE_NUMBER] Open in CRM" at bounding box center [854, 66] width 140 height 20
copy span "6467210046"
click at [862, 606] on div at bounding box center [984, 603] width 546 height 42
click at [853, 604] on div "I did find the Jeep co" at bounding box center [984, 603] width 546 height 42
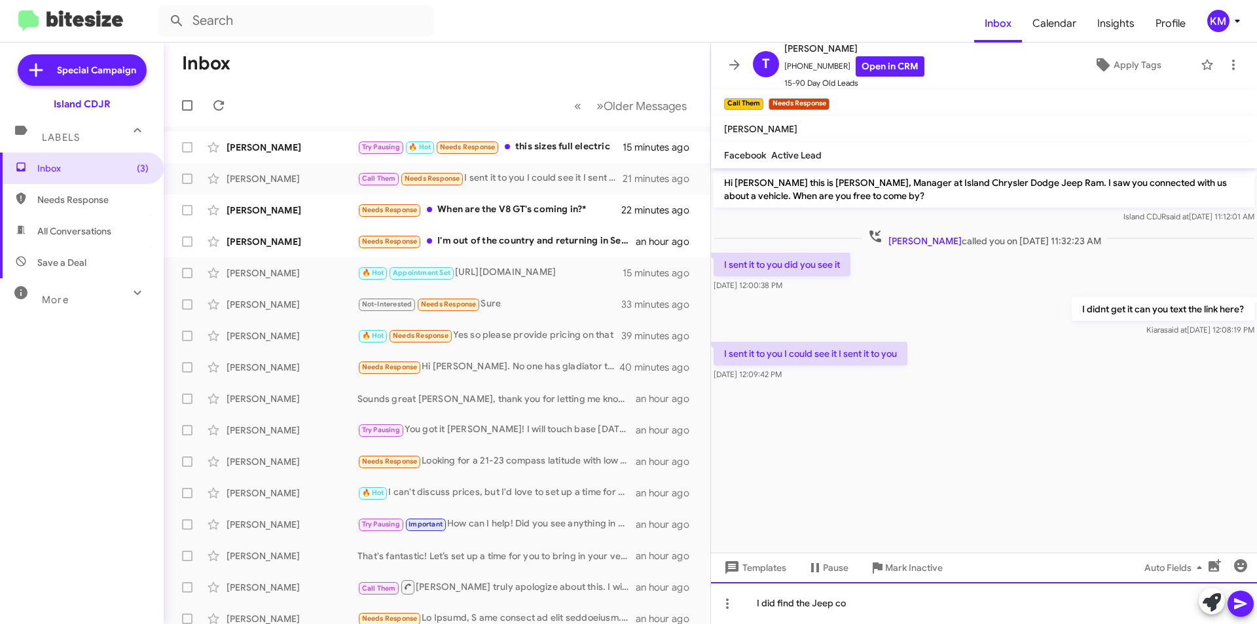
click at [852, 605] on div "I did find the Jeep co" at bounding box center [984, 603] width 546 height 42
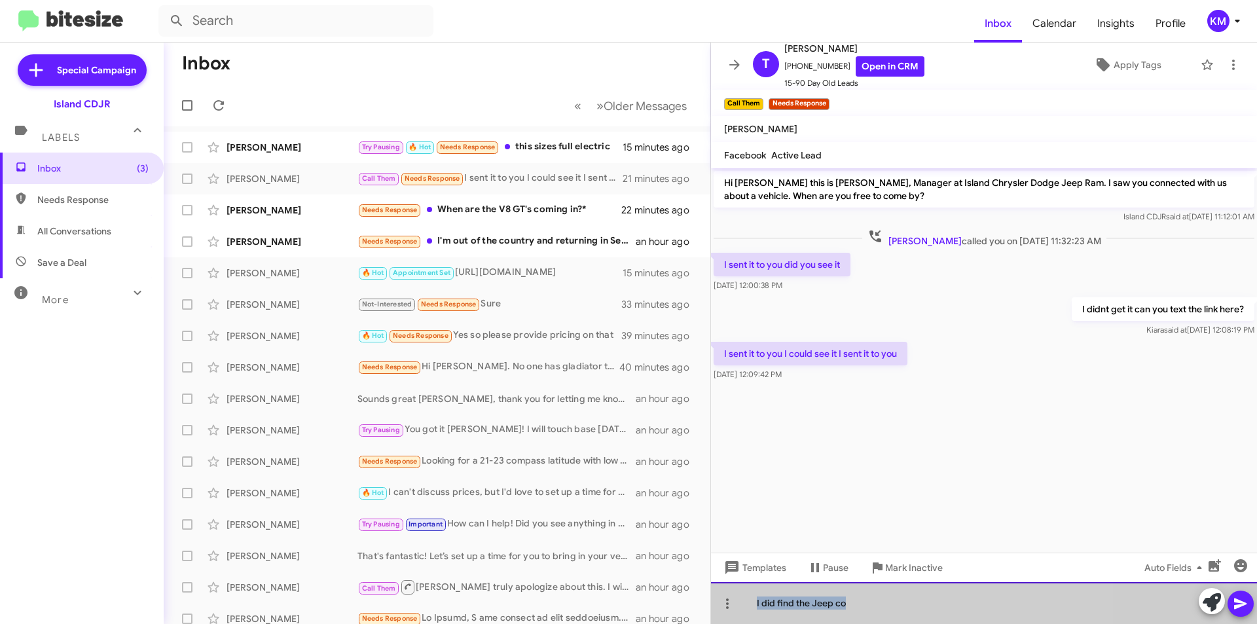
click at [852, 605] on div "I did find the Jeep co" at bounding box center [984, 603] width 546 height 42
